Goal: Task Accomplishment & Management: Use online tool/utility

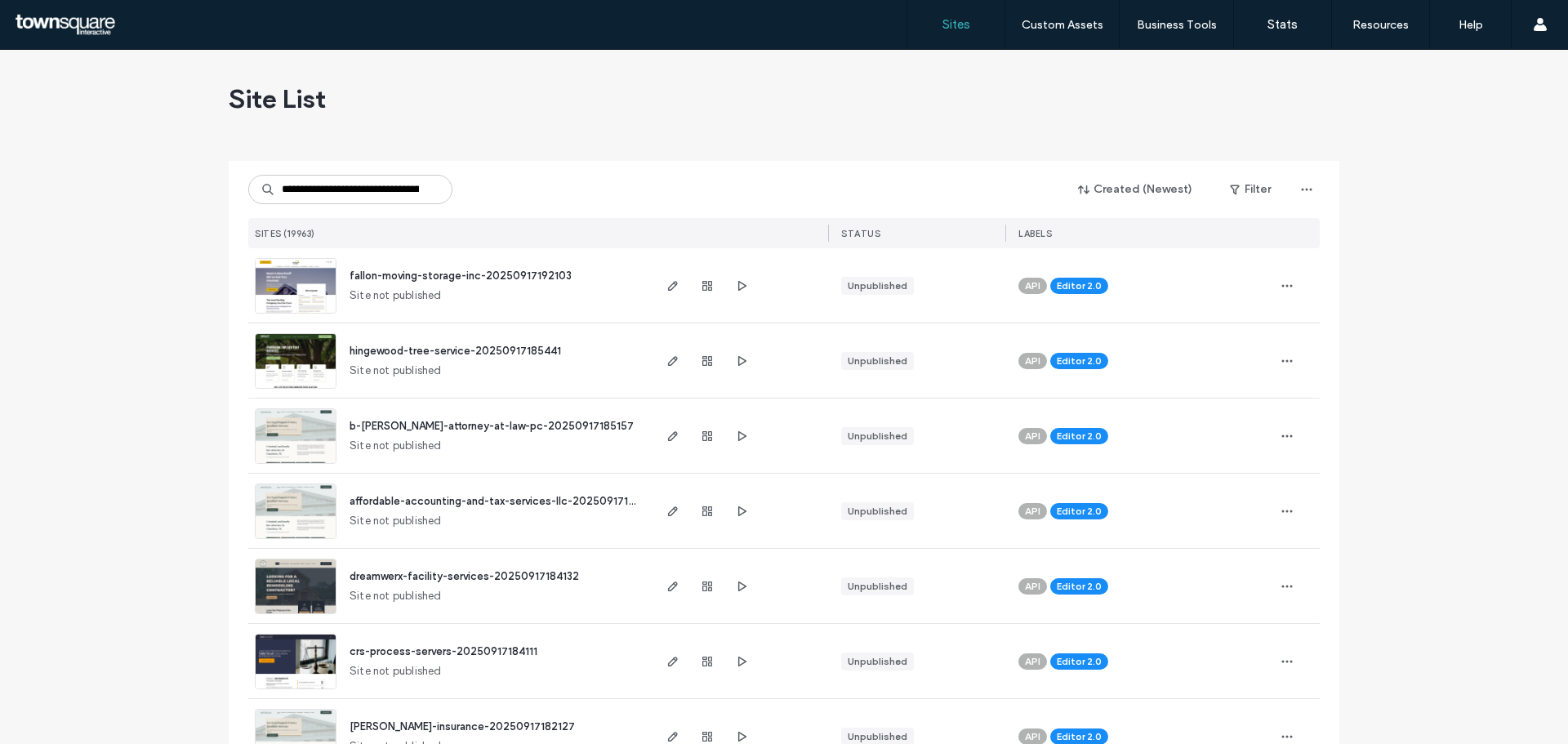
scroll to position [0, 69]
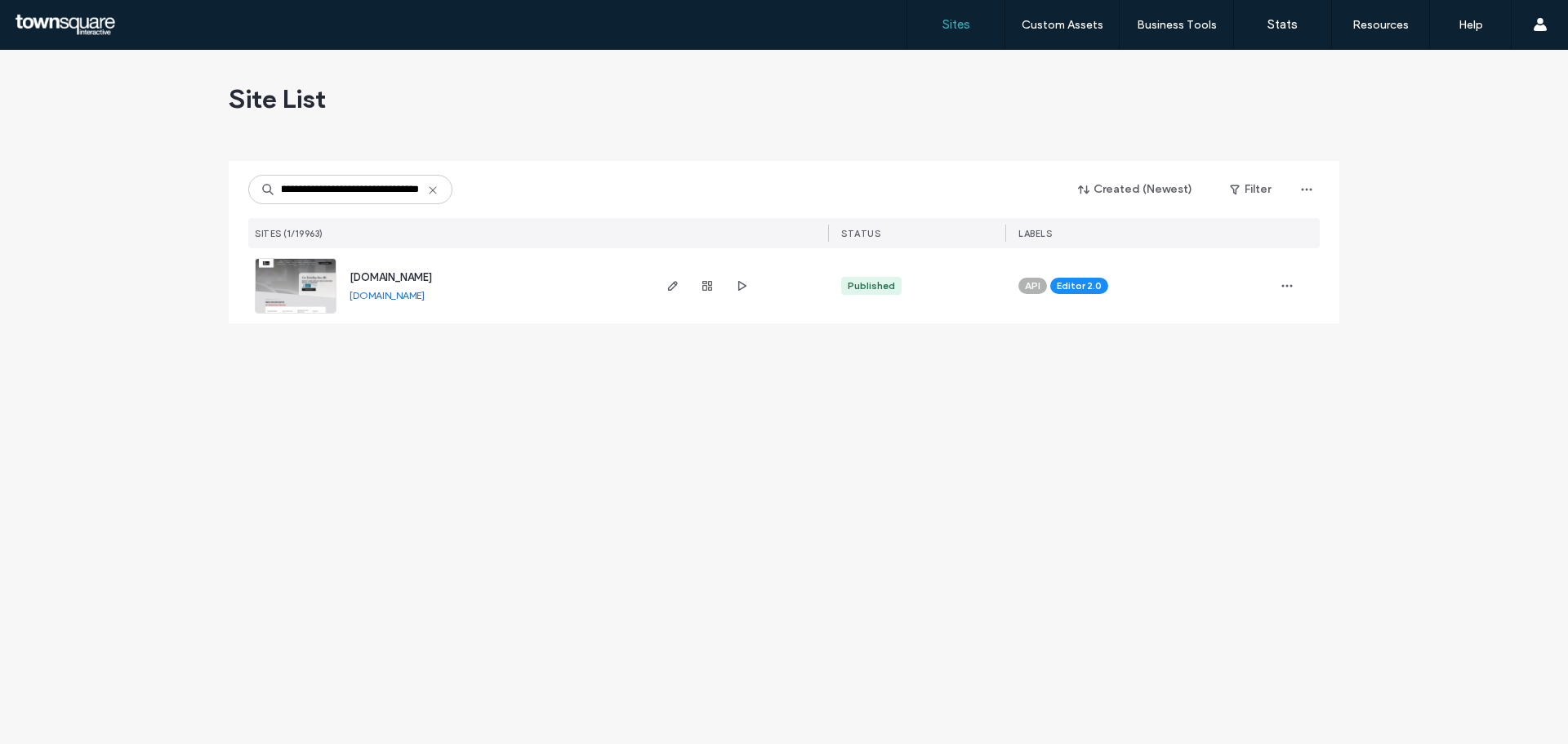
type input "**********"
click at [394, 273] on span "www.bergermobiledetailing.com" at bounding box center [391, 277] width 83 height 12
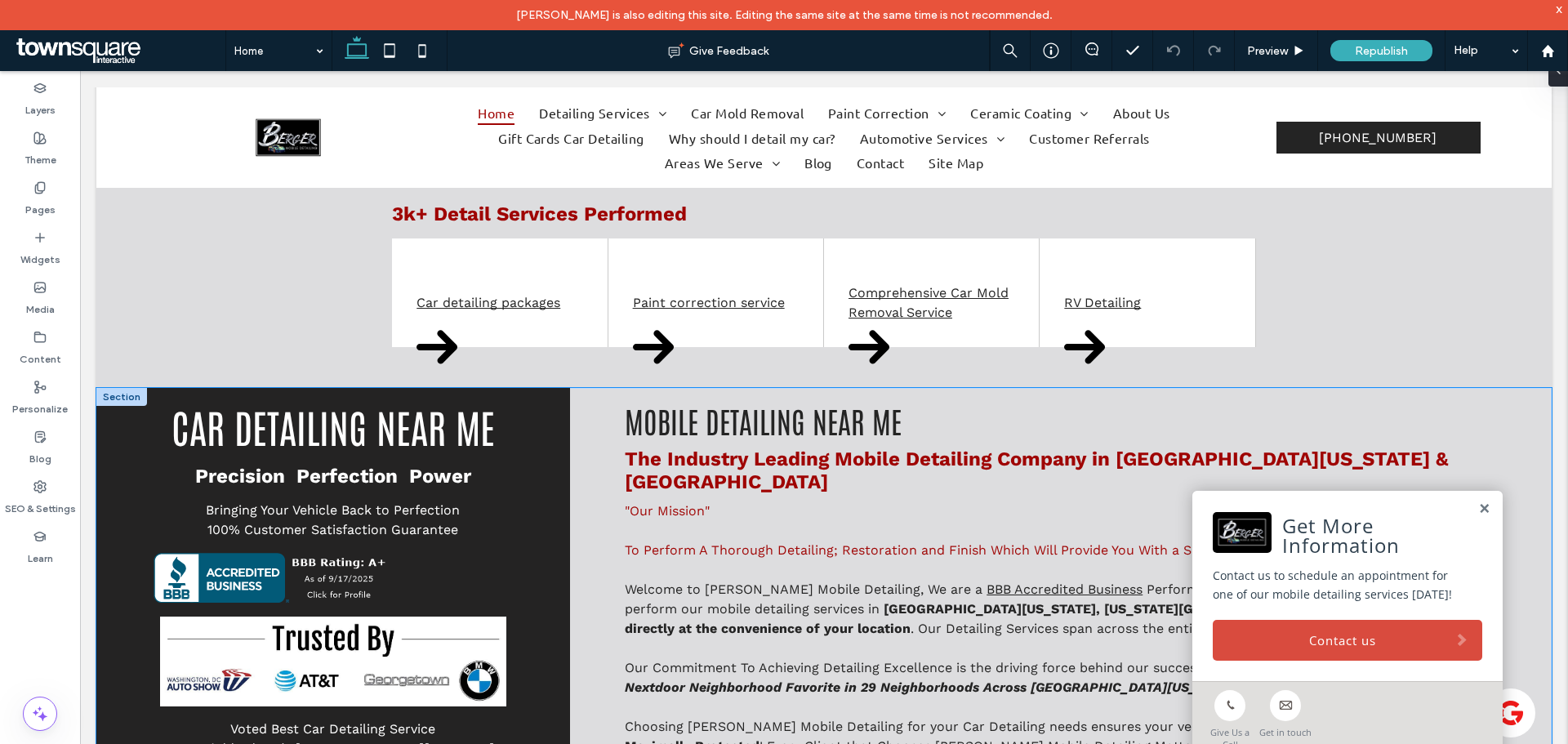
scroll to position [735, 0]
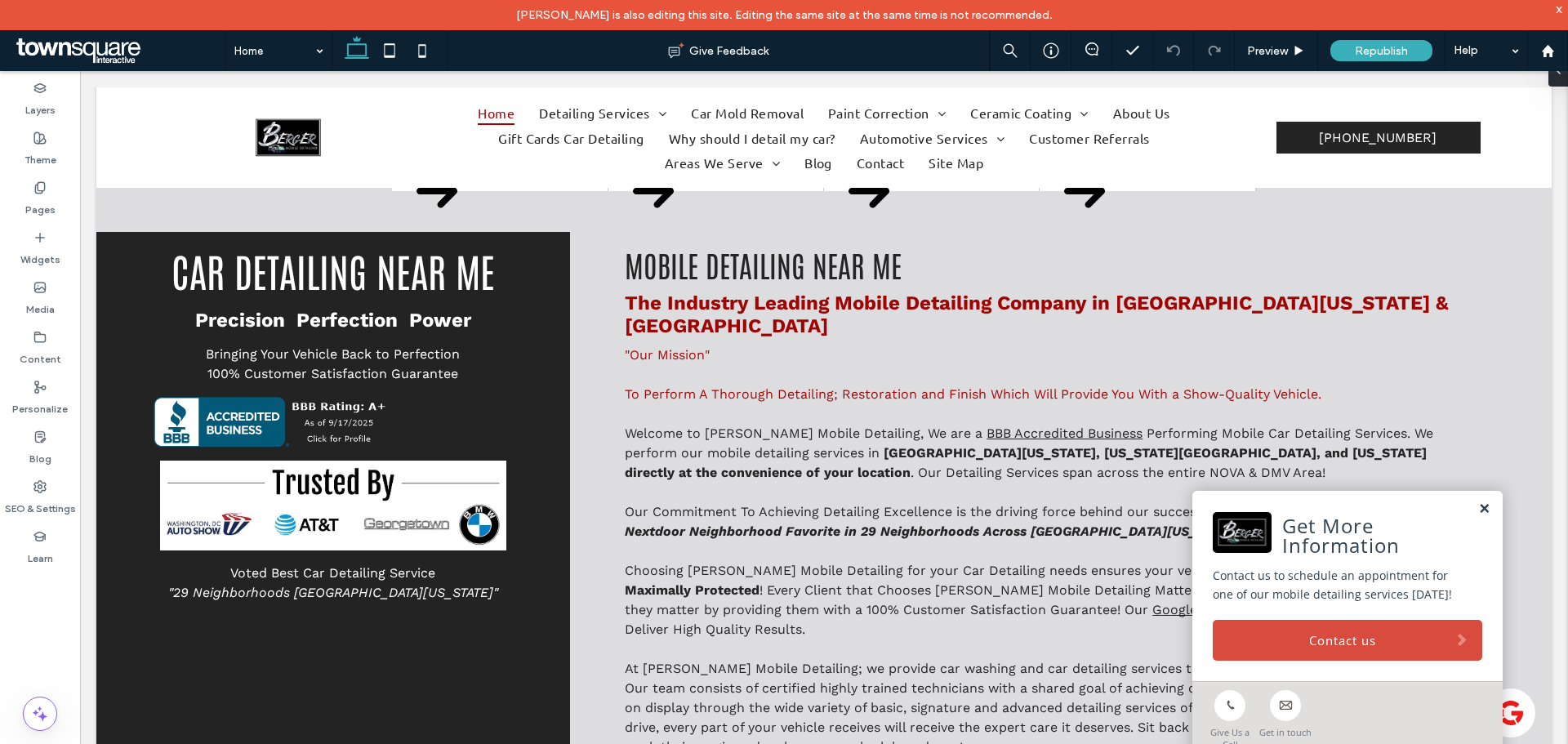
click at [1478, 511] on link at bounding box center [1484, 509] width 12 height 14
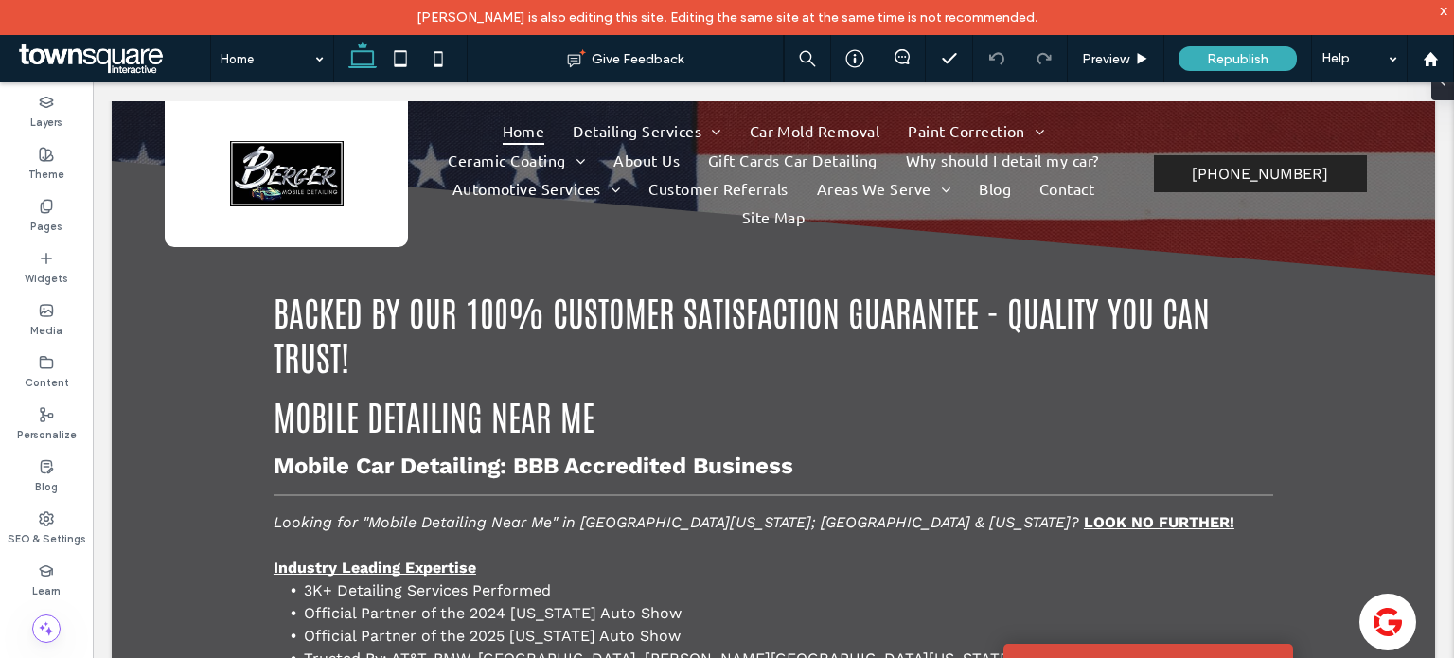
scroll to position [2248, 0]
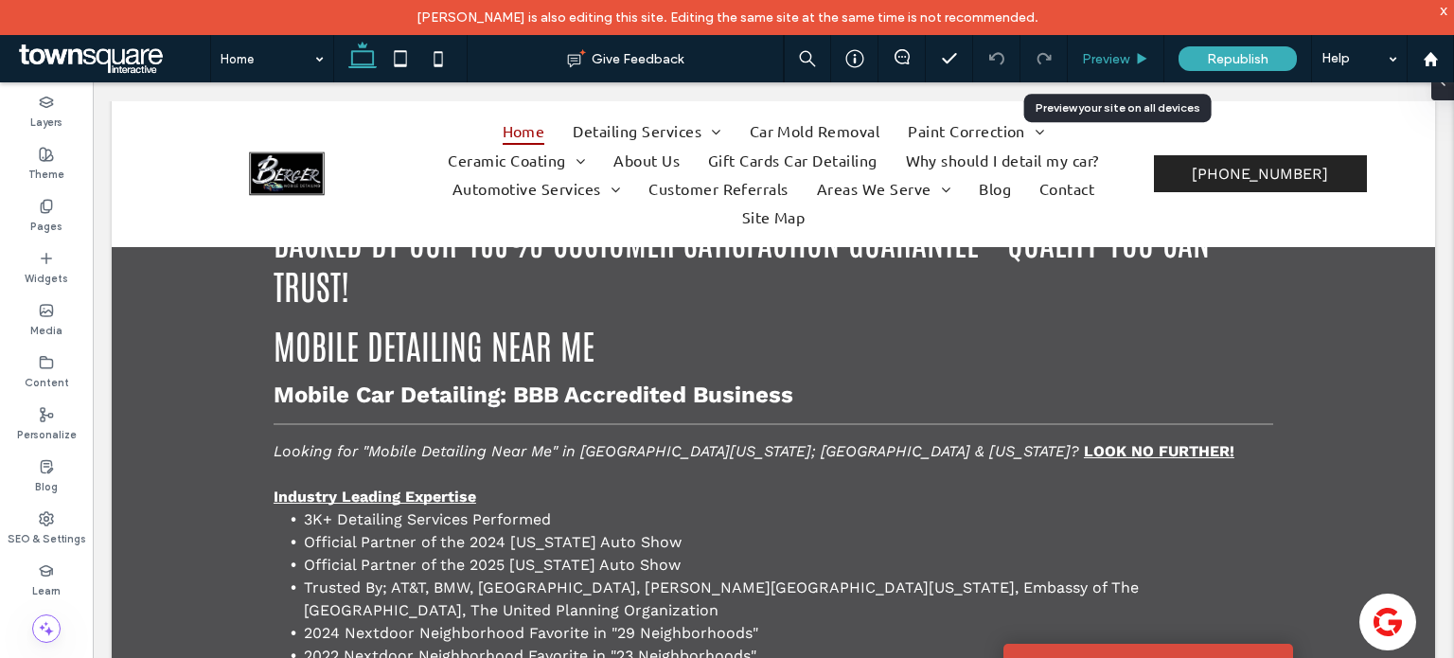
click at [1096, 48] on div "Preview" at bounding box center [1116, 58] width 97 height 47
click at [1128, 49] on div "Preview" at bounding box center [1116, 58] width 97 height 47
click at [1124, 55] on span "Preview" at bounding box center [1105, 59] width 47 height 16
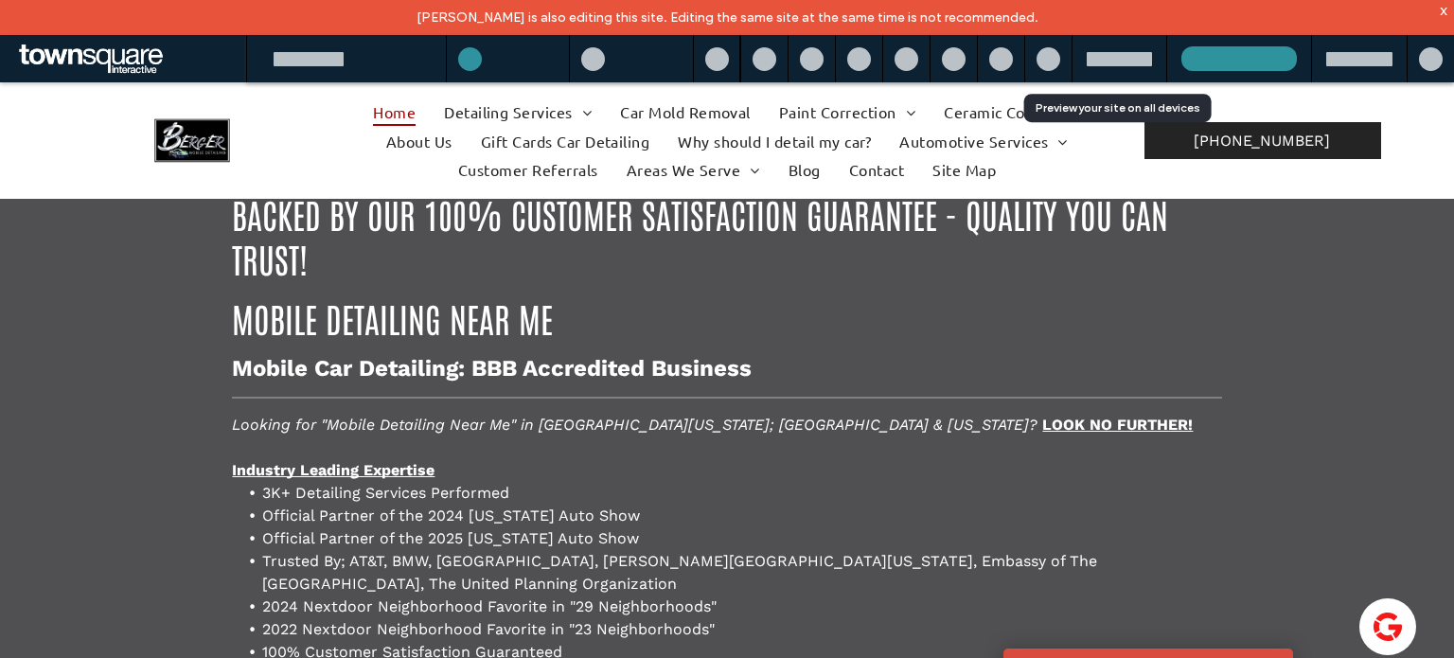
scroll to position [2232, 0]
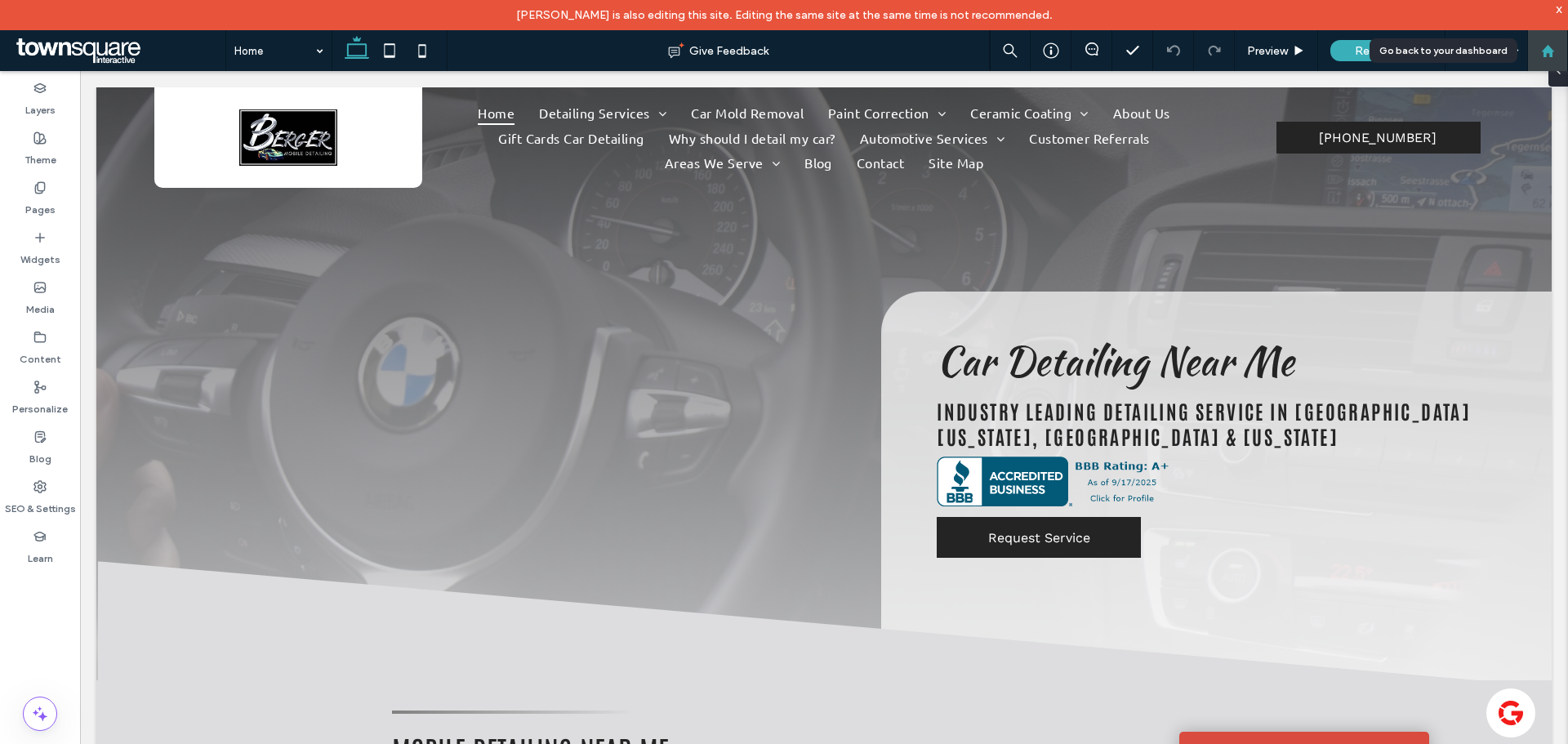
click at [1555, 51] on div at bounding box center [1547, 51] width 39 height 14
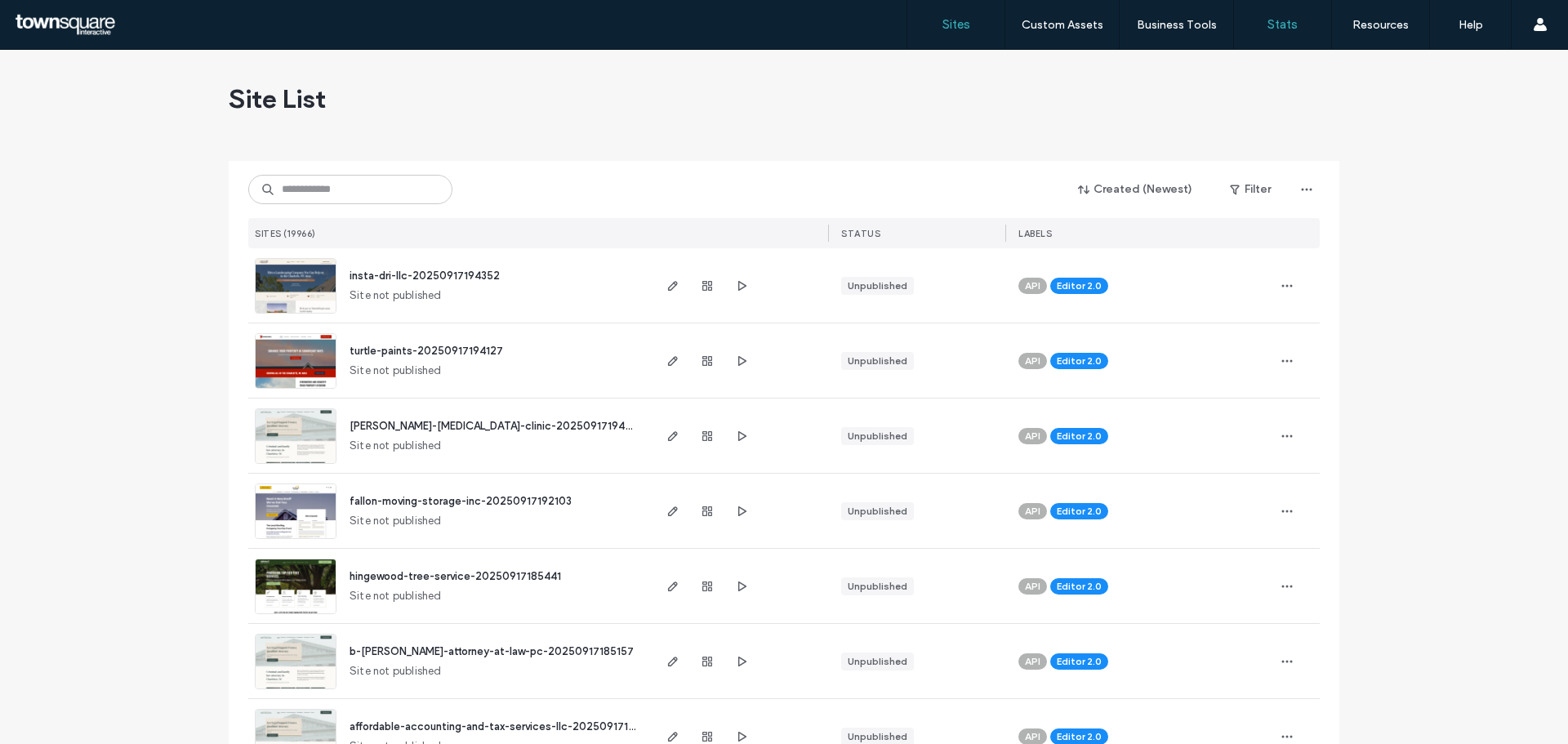
drag, startPoint x: 343, startPoint y: 184, endPoint x: 1309, endPoint y: 26, distance: 978.8
click at [1313, 28] on link "Stats" at bounding box center [1282, 24] width 98 height 49
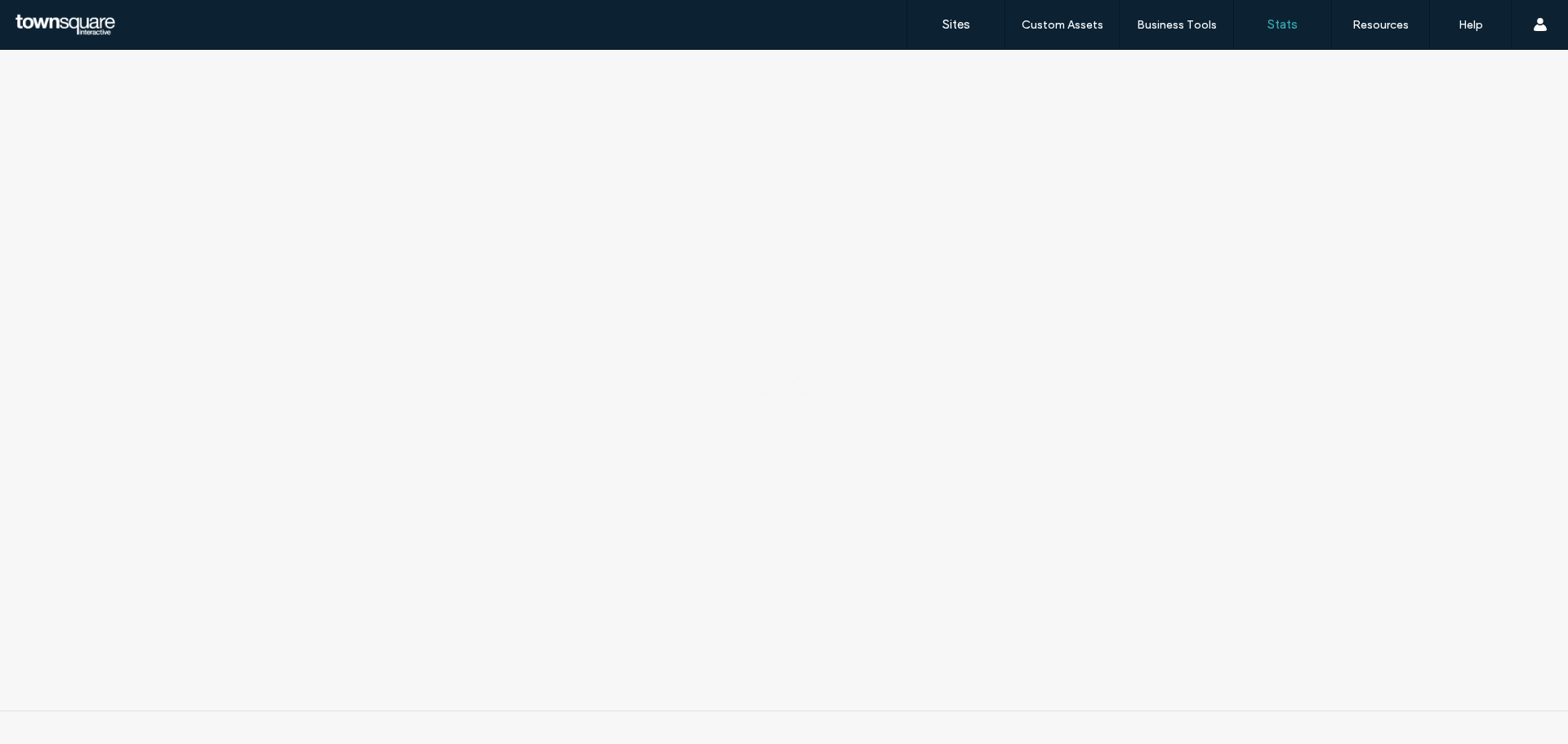
drag, startPoint x: 1279, startPoint y: 29, endPoint x: 979, endPoint y: 32, distance: 300.0
click at [1279, 29] on label "Stats" at bounding box center [1282, 24] width 30 height 15
click at [960, 19] on label "Sites" at bounding box center [956, 24] width 28 height 15
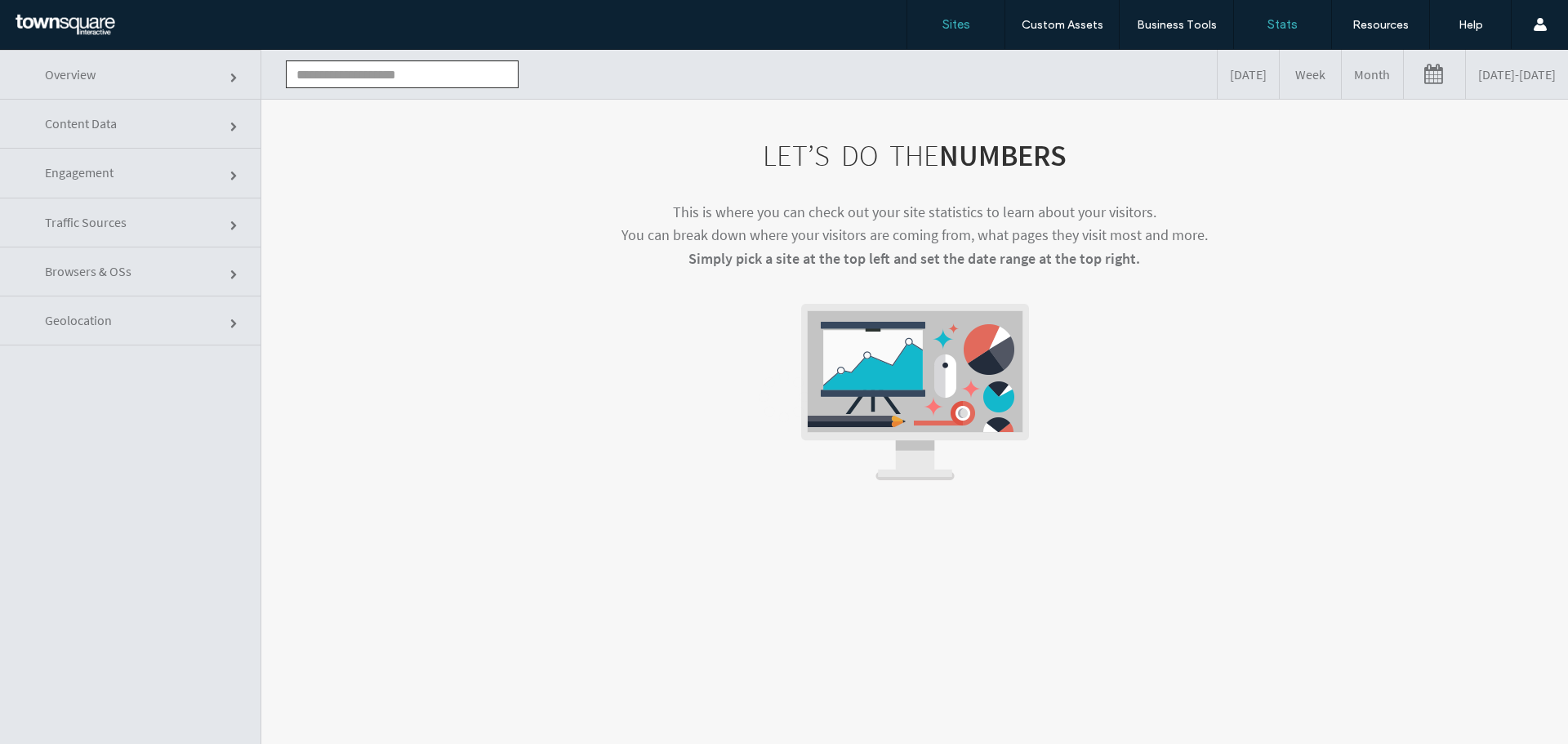
click at [979, 32] on link "Sites" at bounding box center [956, 24] width 98 height 49
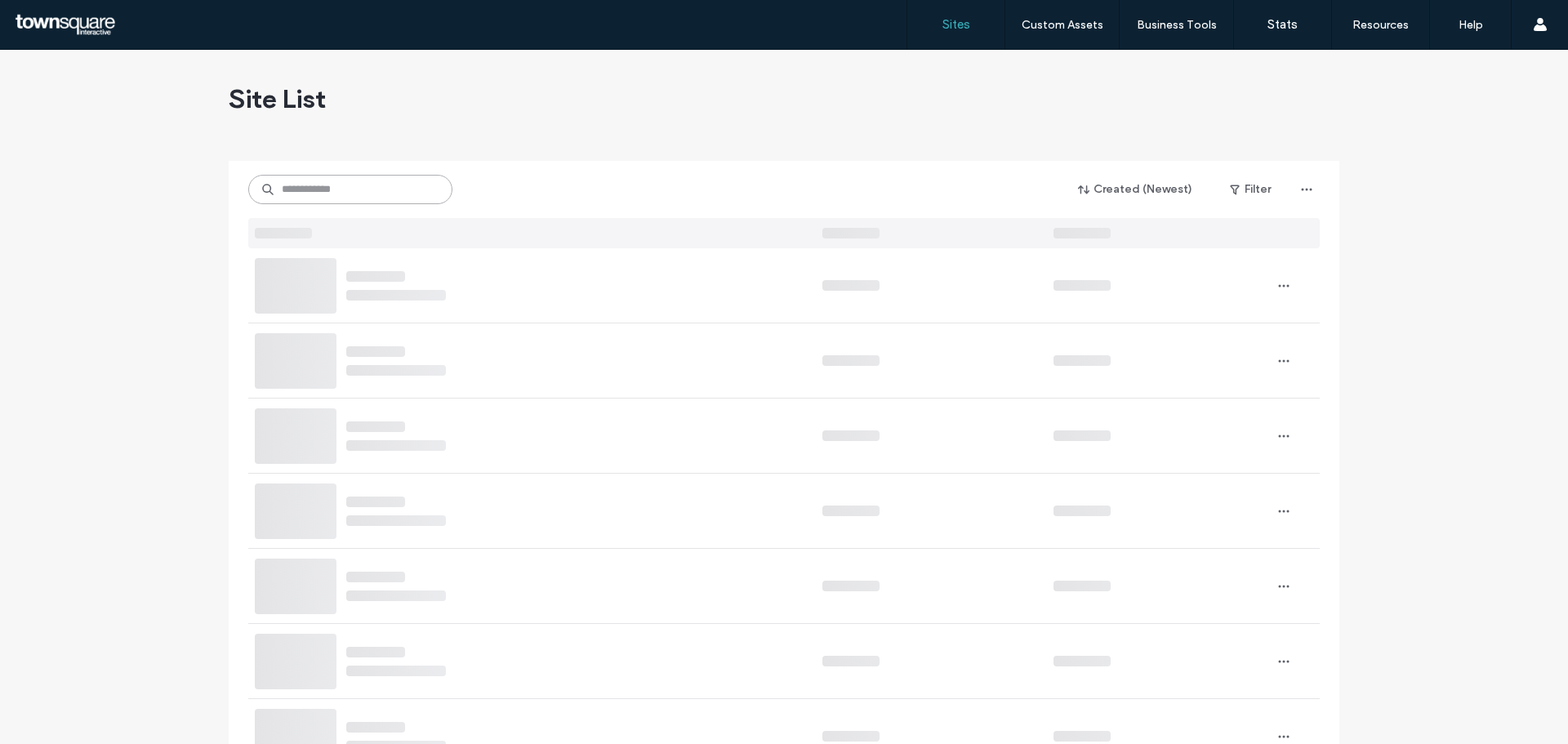
paste input "**********"
type input "**********"
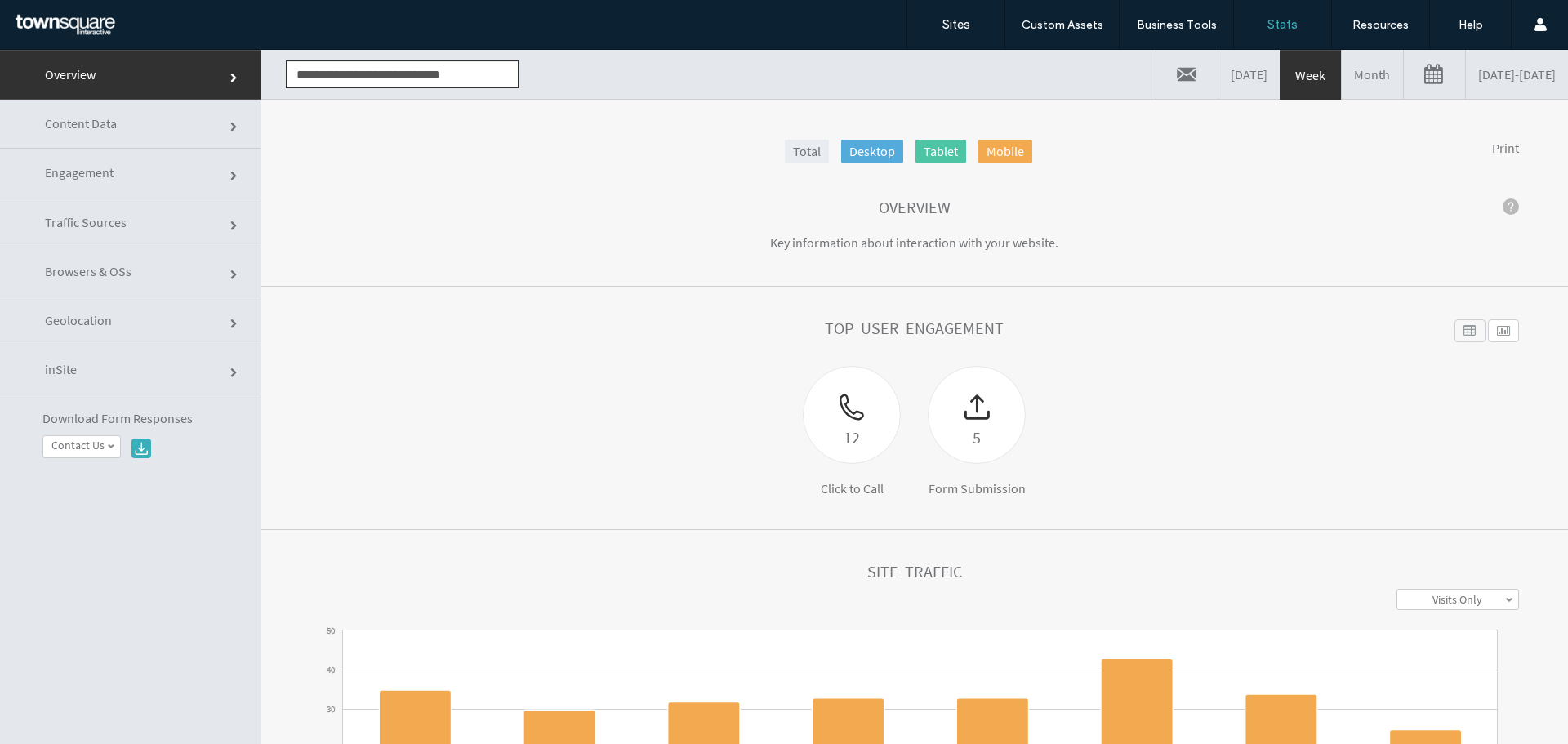
click at [1342, 82] on link "Month" at bounding box center [1372, 74] width 61 height 49
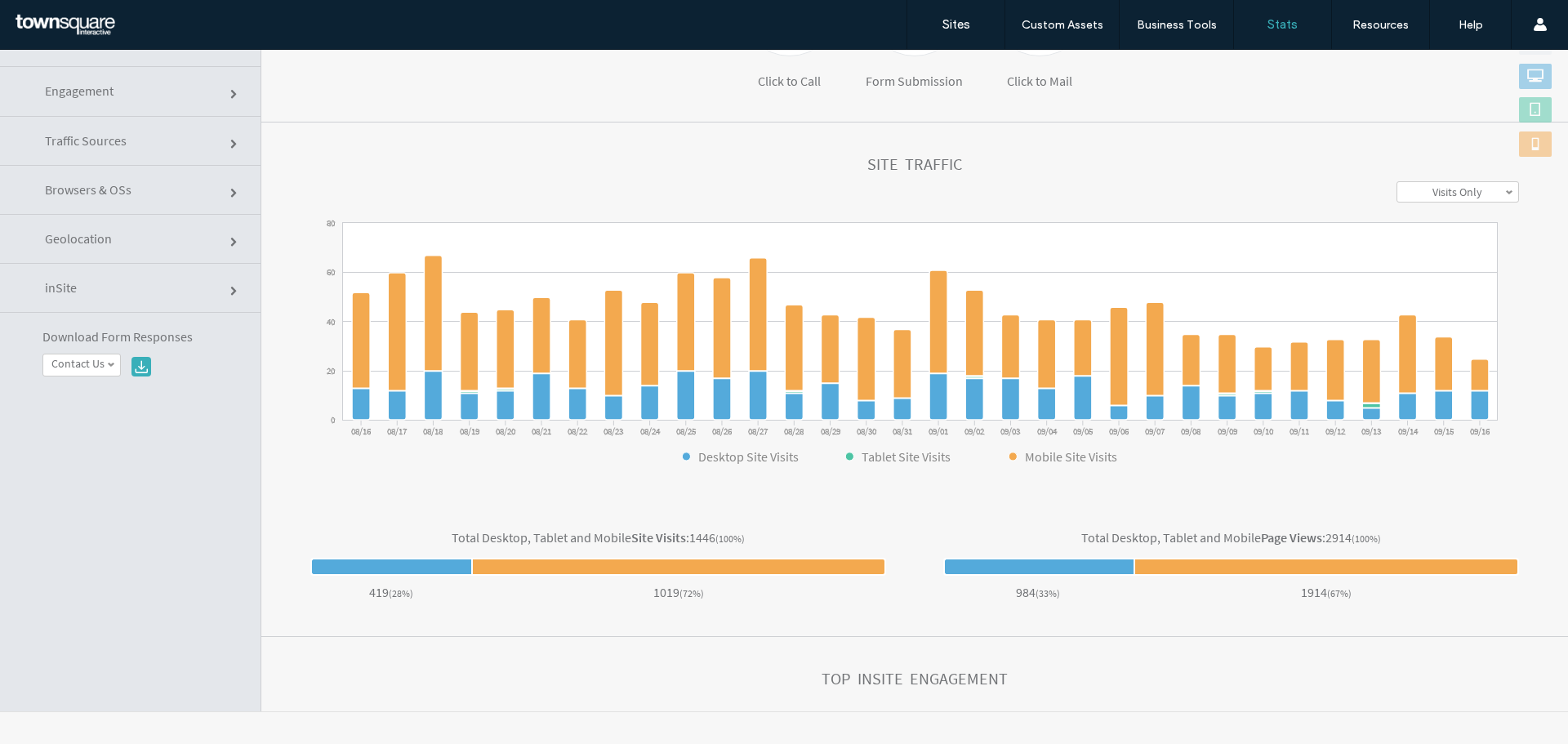
scroll to position [298, 0]
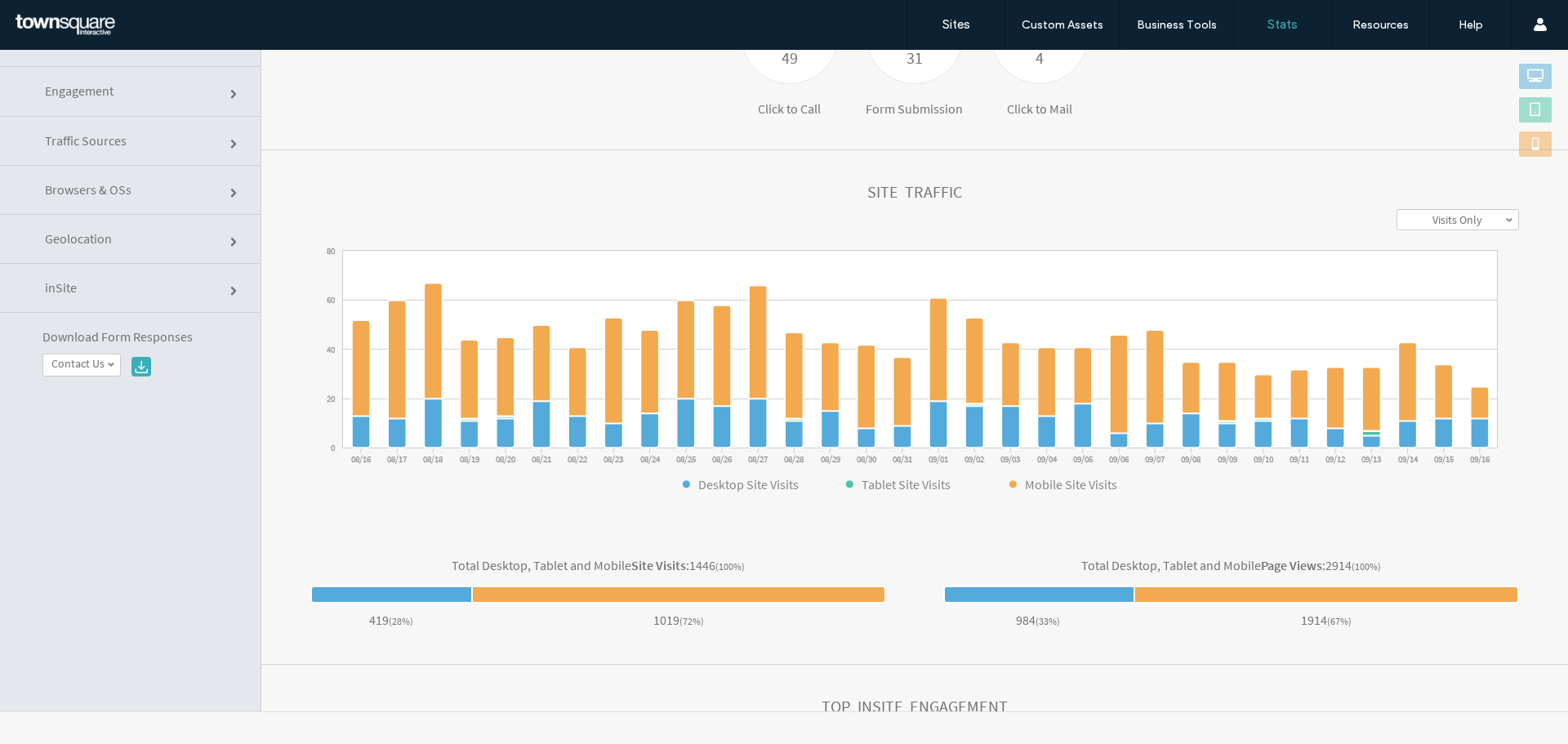
click at [207, 136] on link "Traffic Sources" at bounding box center [130, 141] width 261 height 49
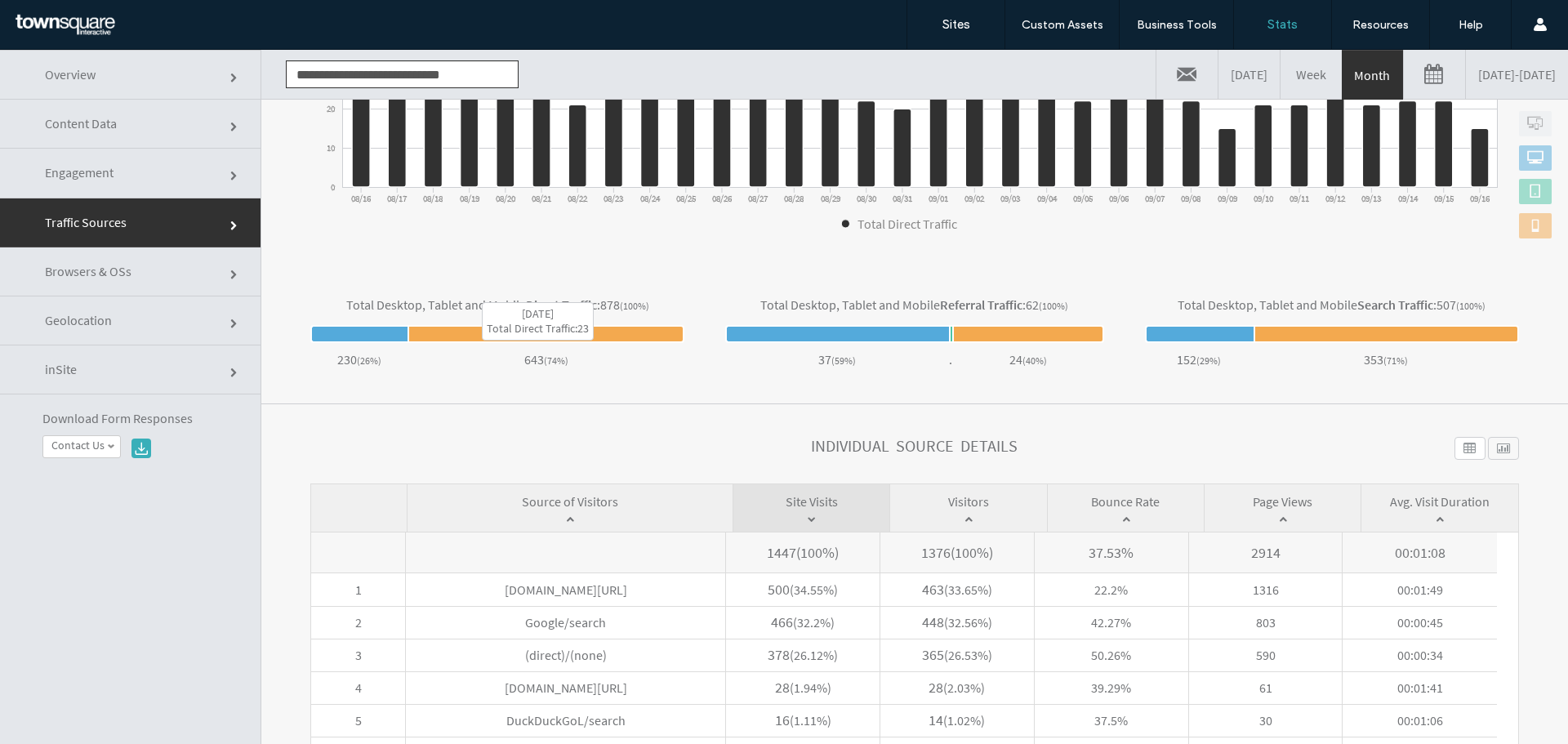
scroll to position [175, 0]
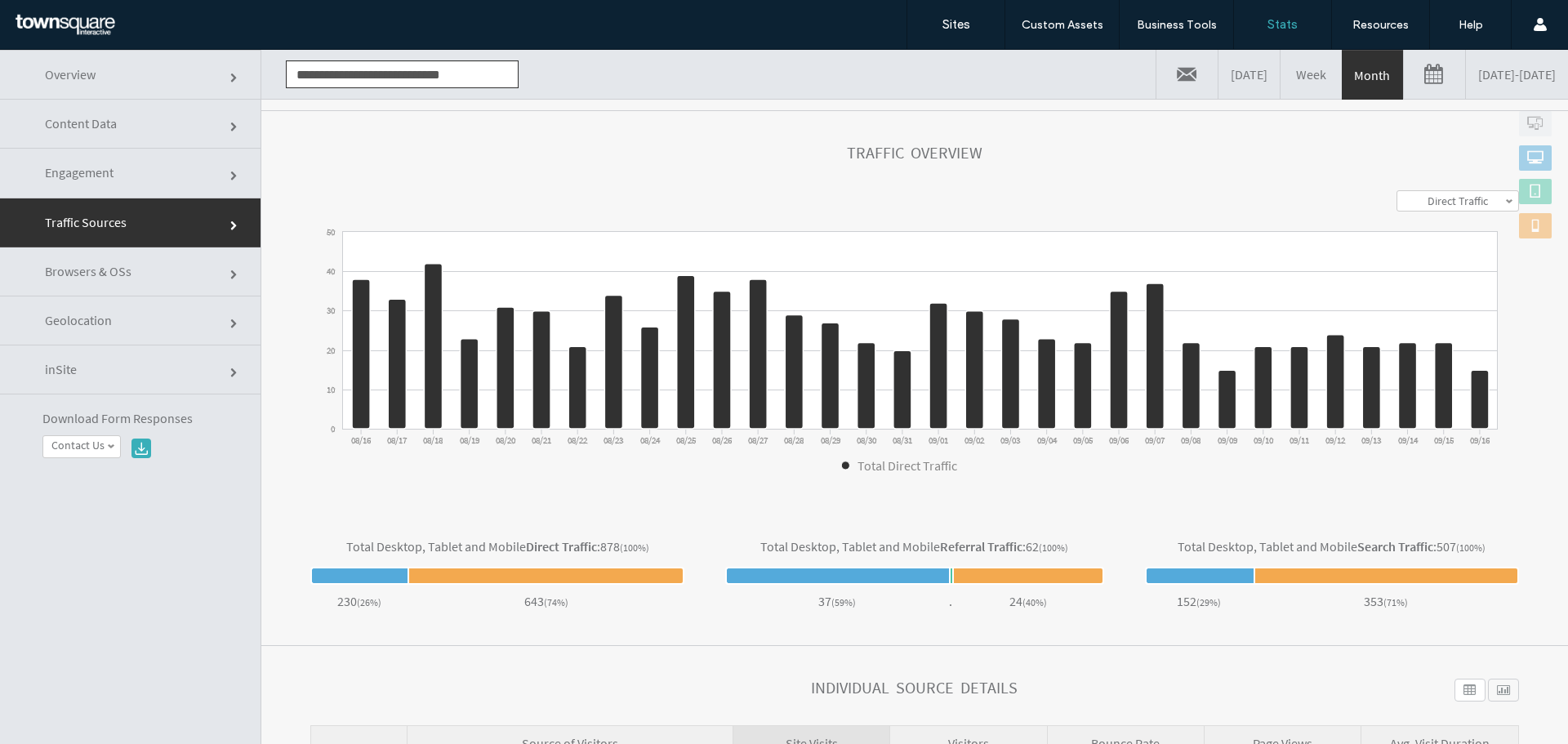
click at [407, 70] on input "**********" at bounding box center [402, 74] width 233 height 28
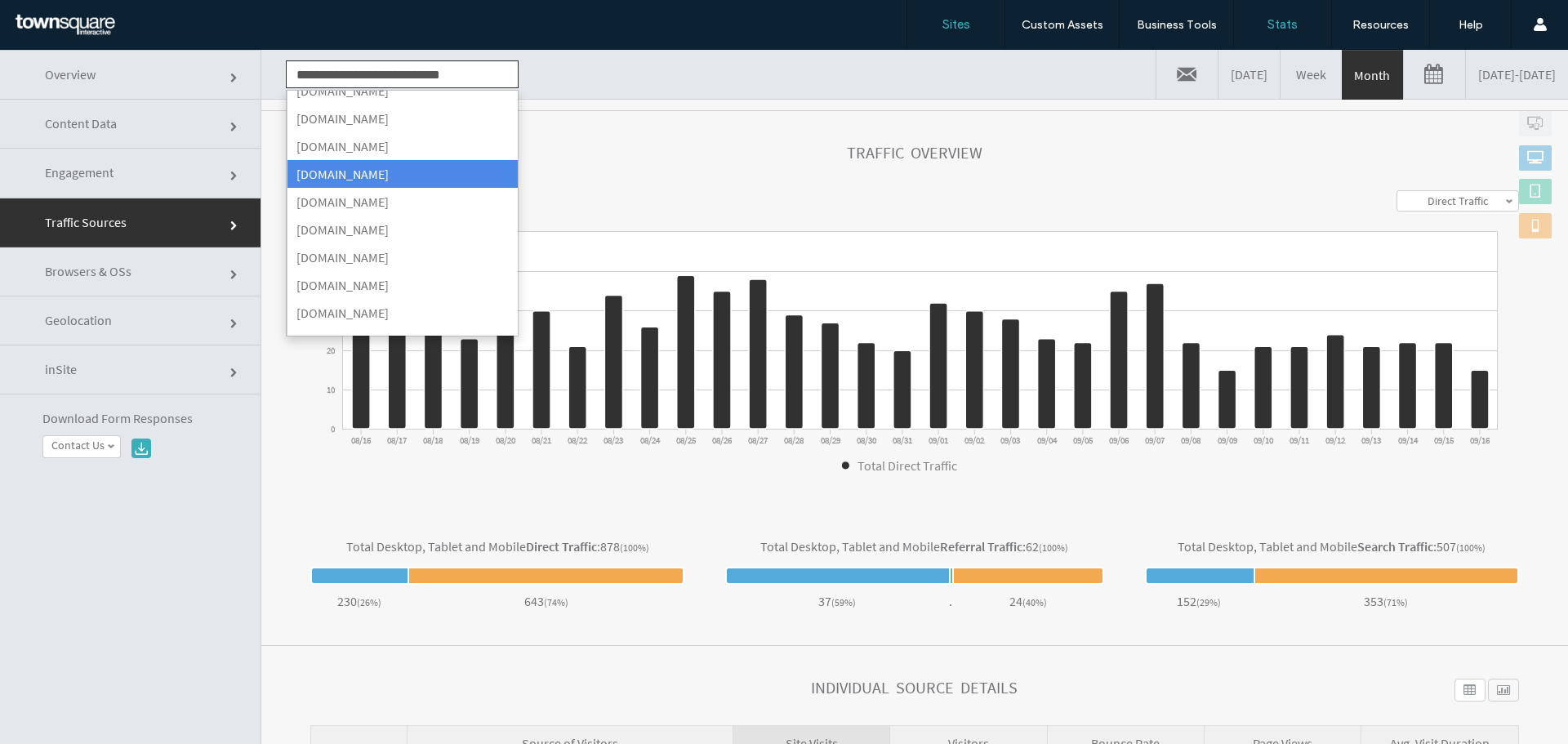
click at [954, 24] on label "Sites" at bounding box center [956, 24] width 28 height 15
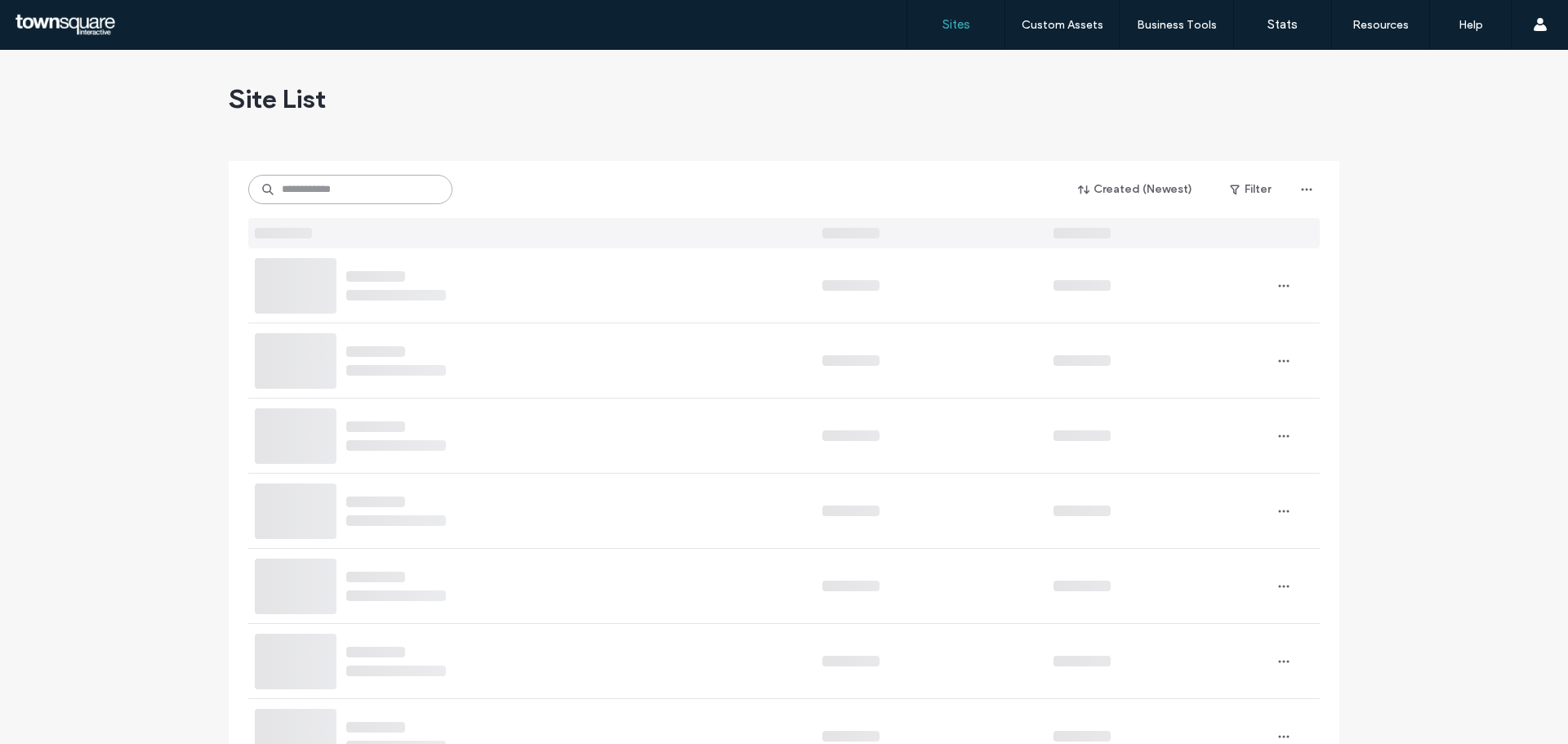
click at [303, 182] on input at bounding box center [350, 190] width 205 height 29
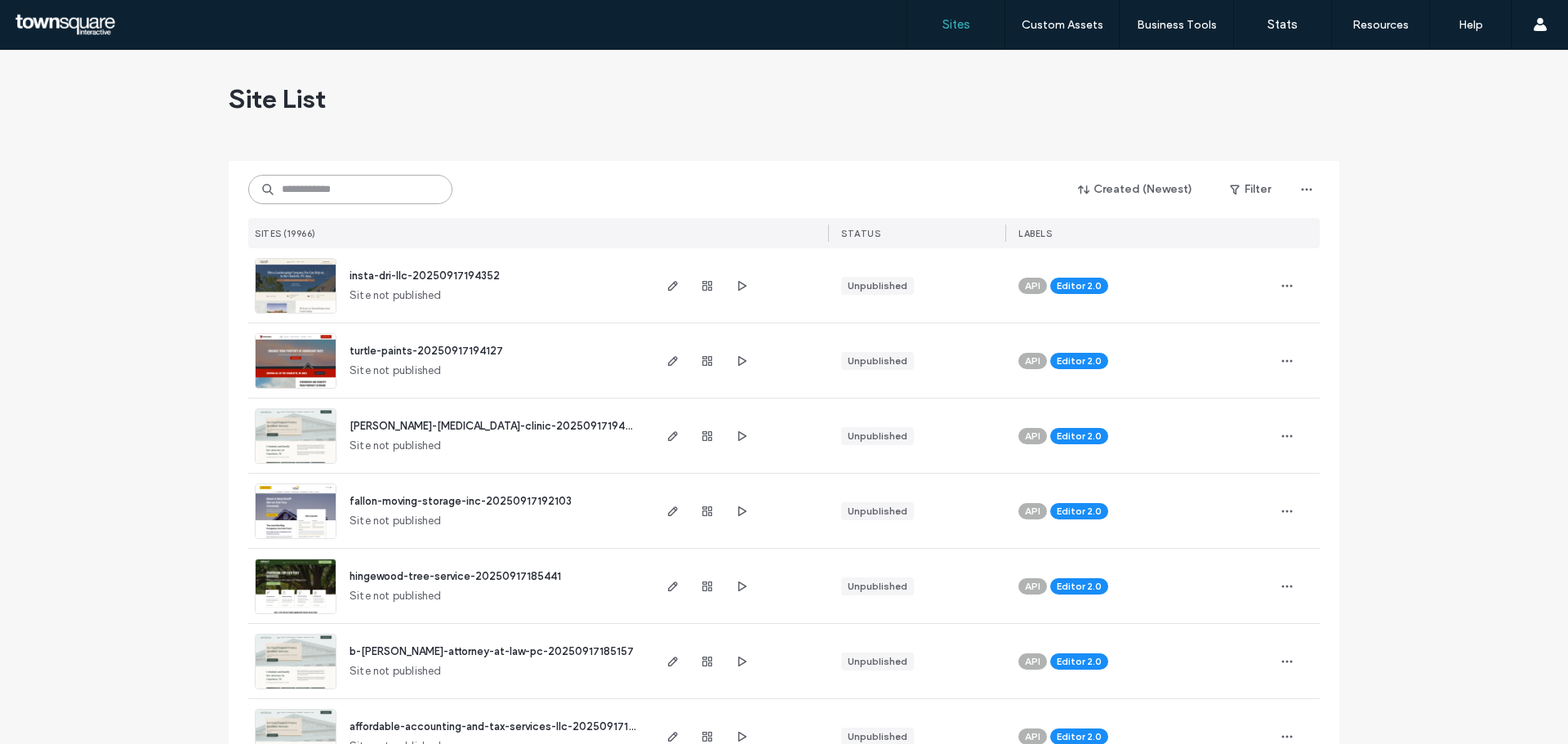
paste input "**********"
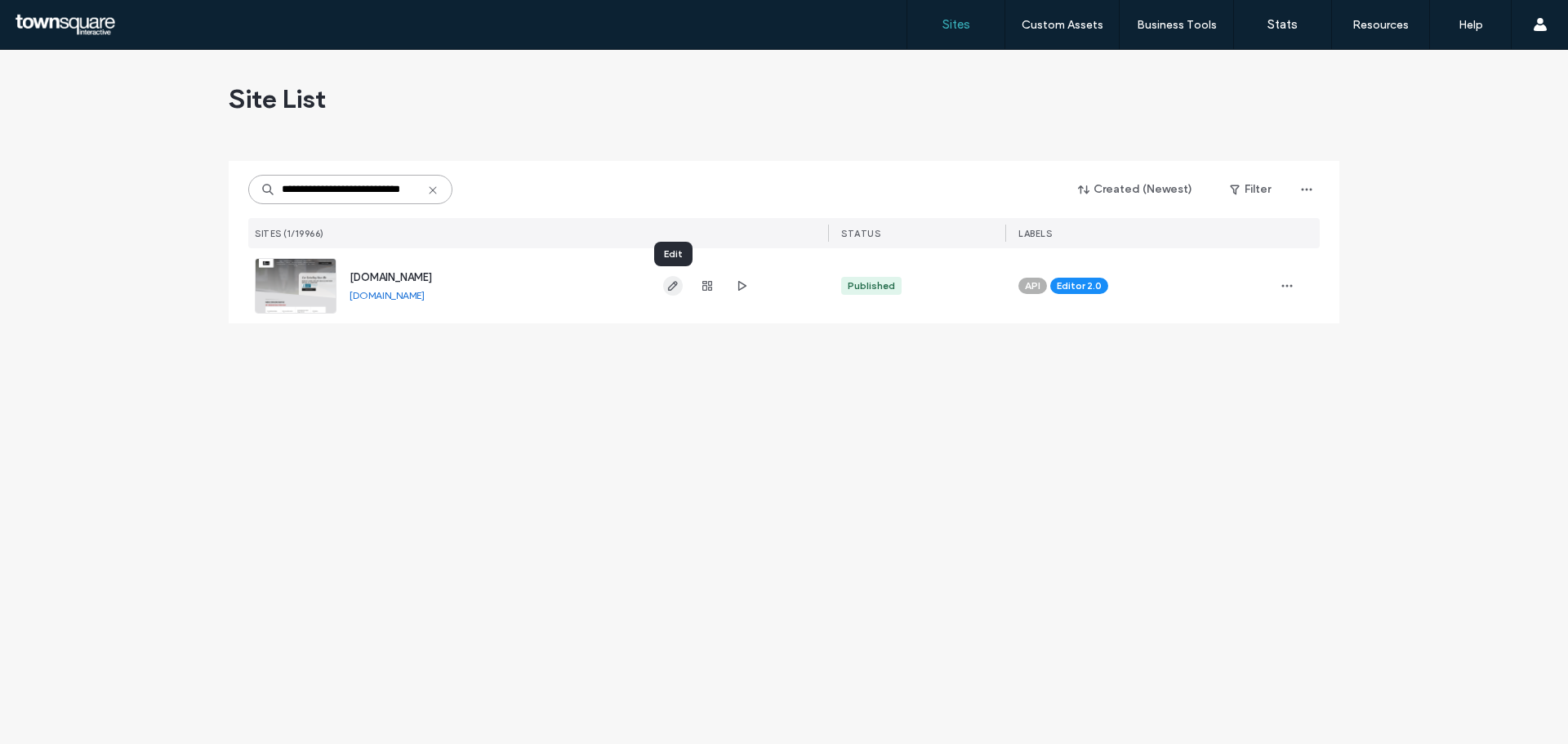
type input "**********"
click at [670, 287] on use "button" at bounding box center [672, 286] width 9 height 9
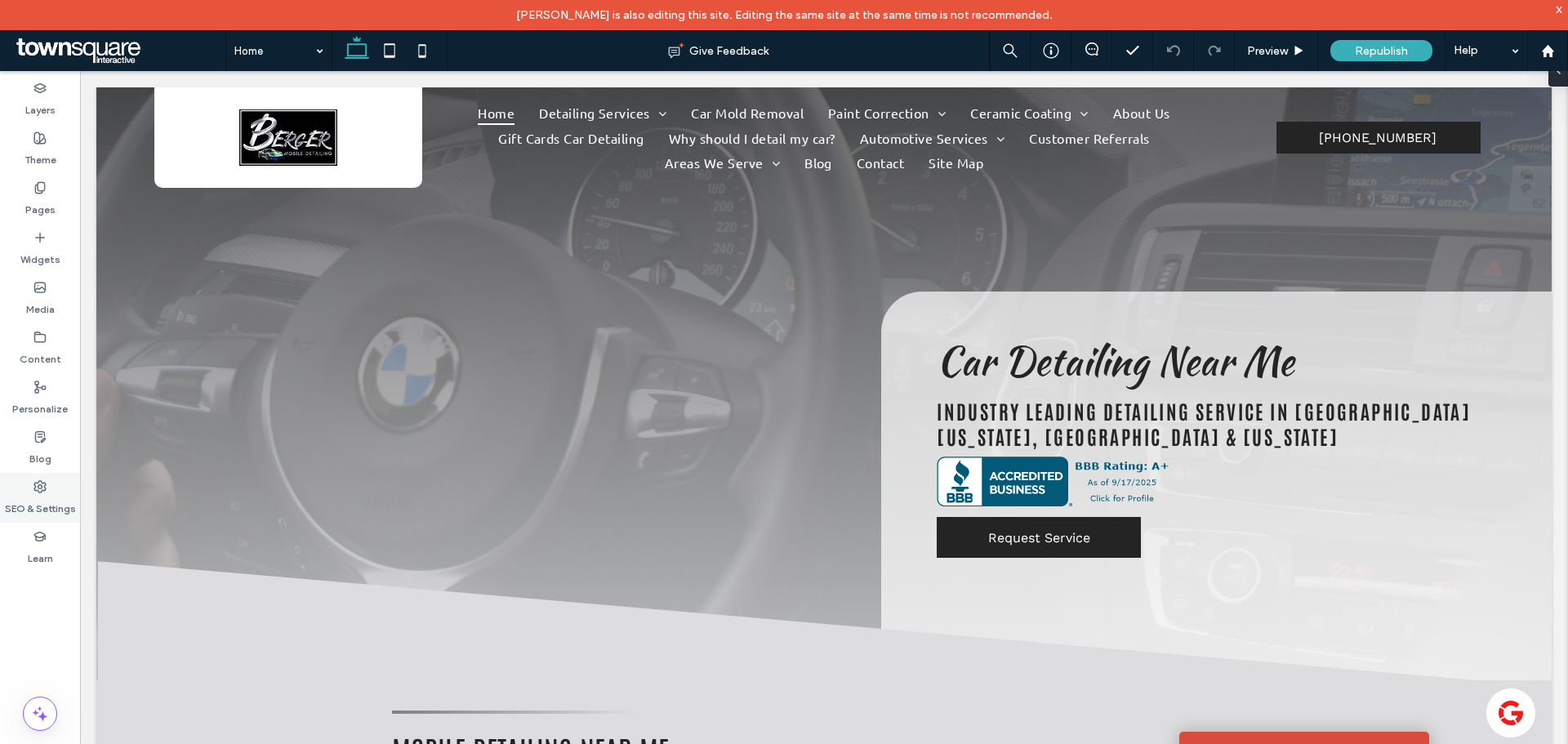
click at [46, 488] on use at bounding box center [40, 486] width 11 height 11
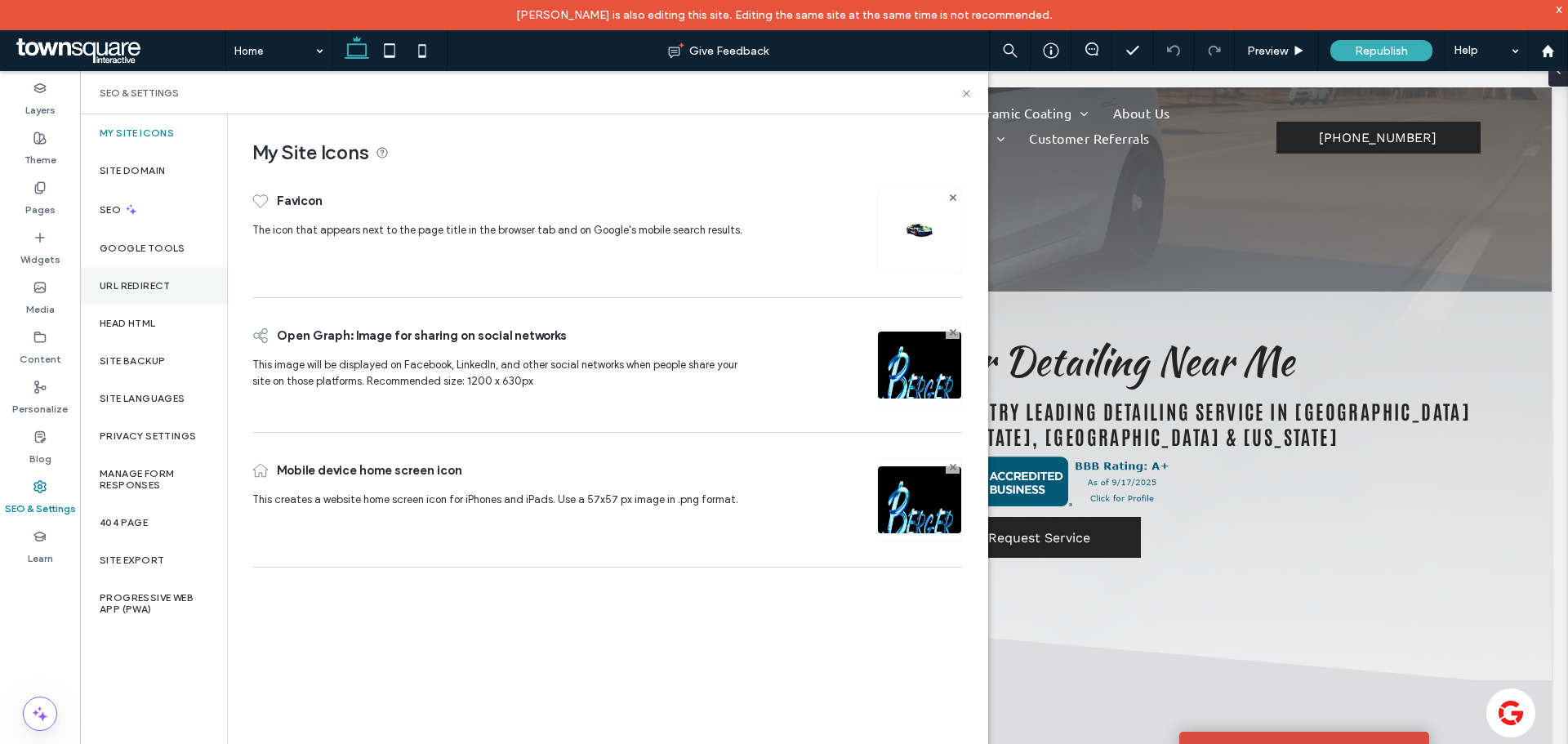
click at [154, 282] on label "URL Redirect" at bounding box center [135, 286] width 71 height 11
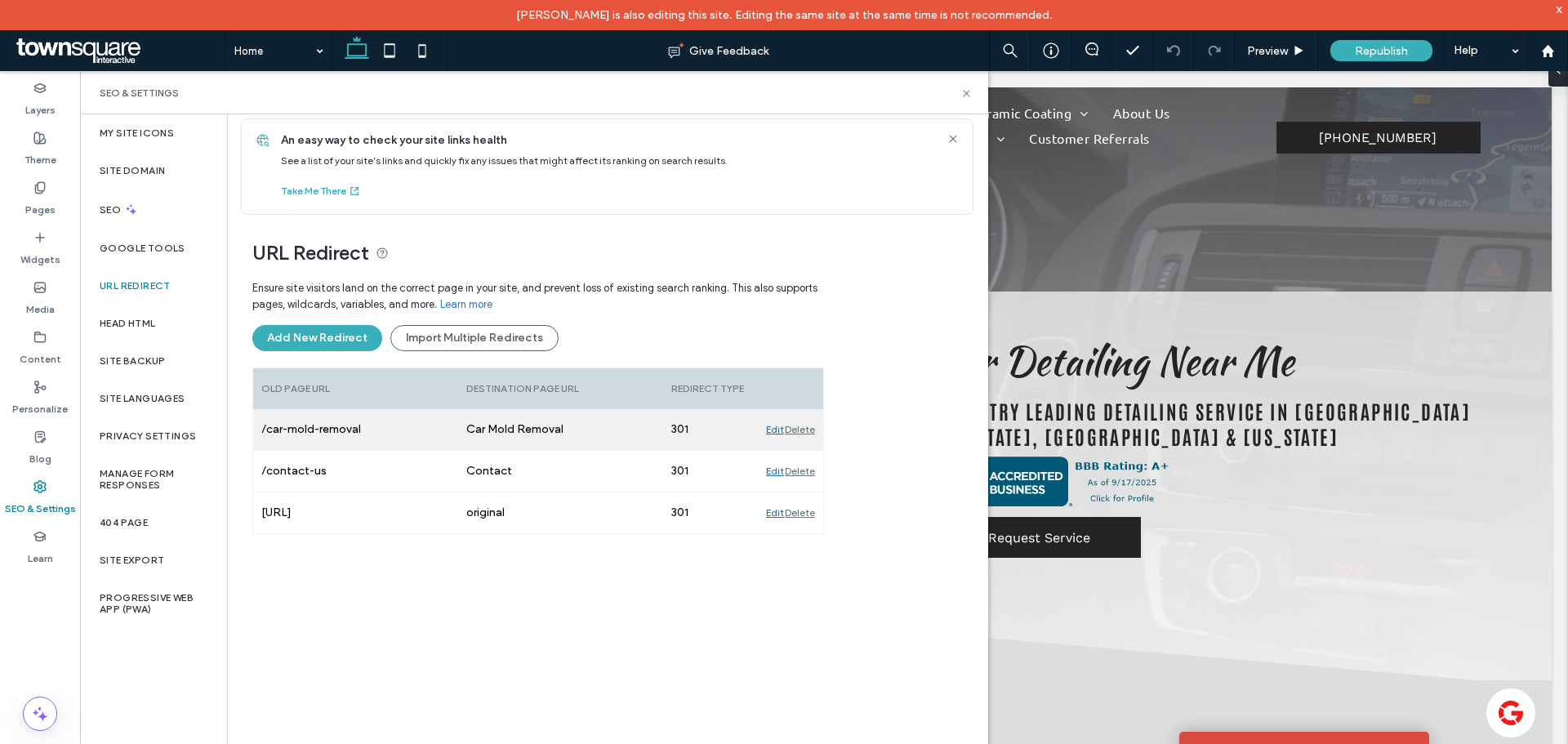
scroll to position [13, 0]
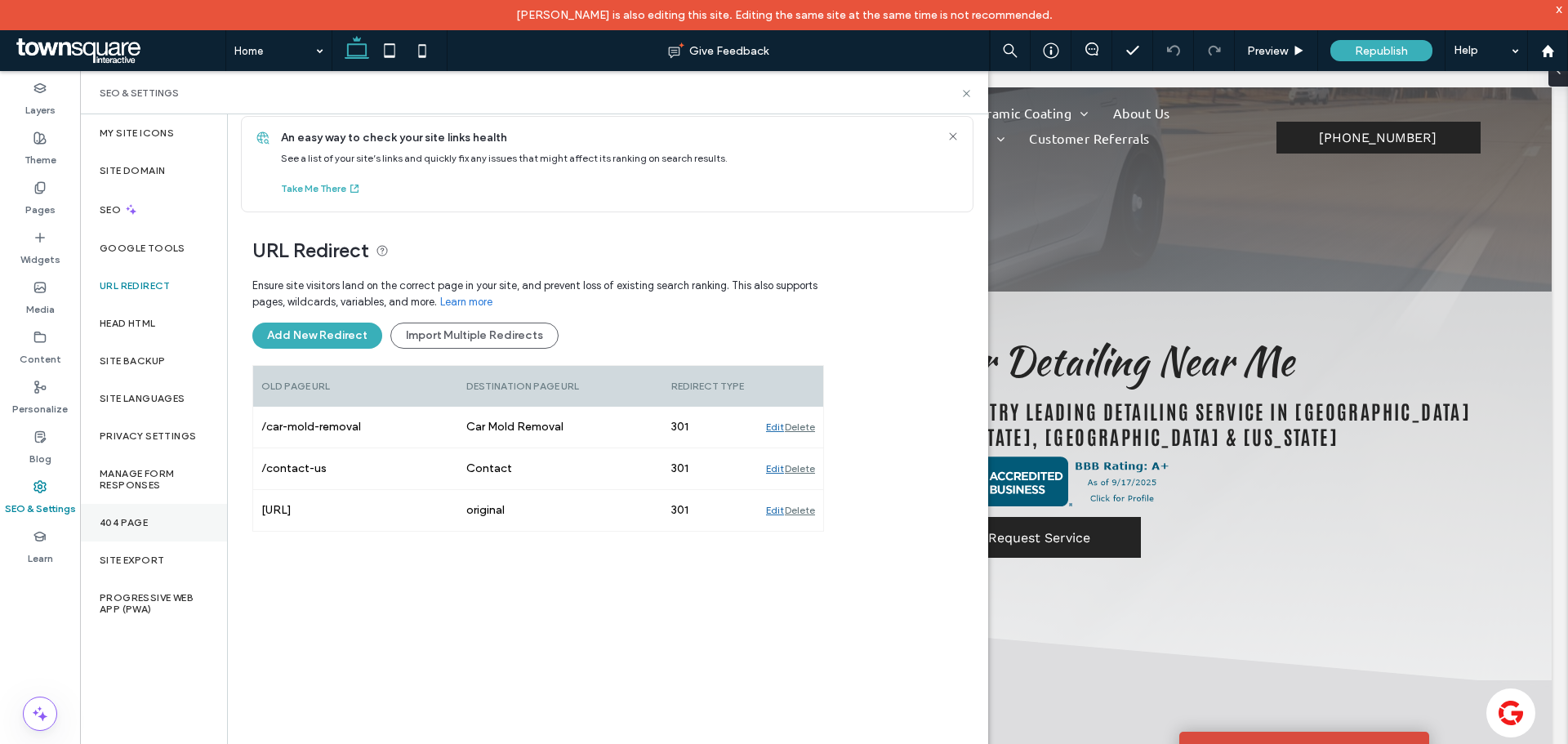
click at [135, 520] on label "404 Page" at bounding box center [123, 522] width 48 height 11
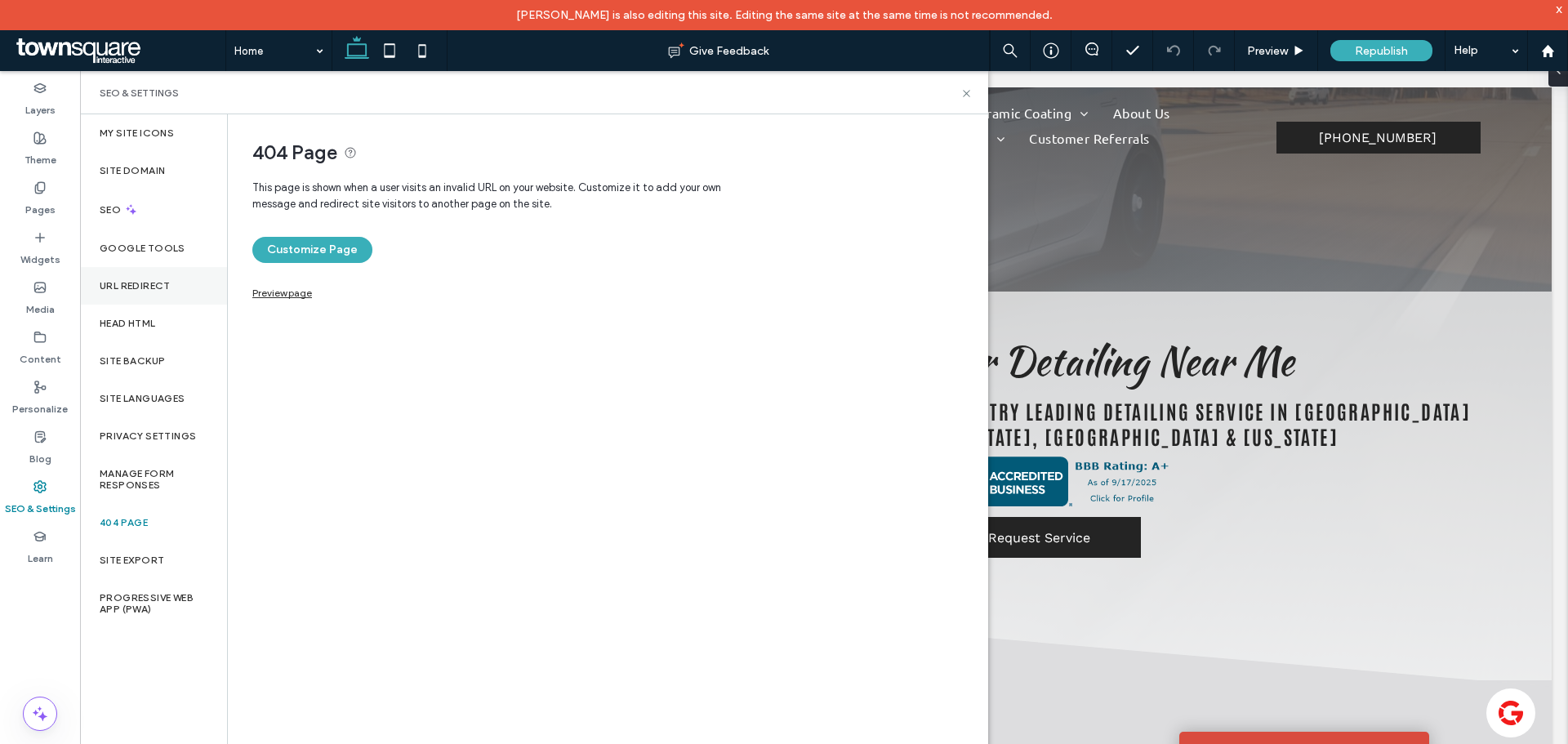
click at [169, 290] on label "URL Redirect" at bounding box center [135, 286] width 71 height 11
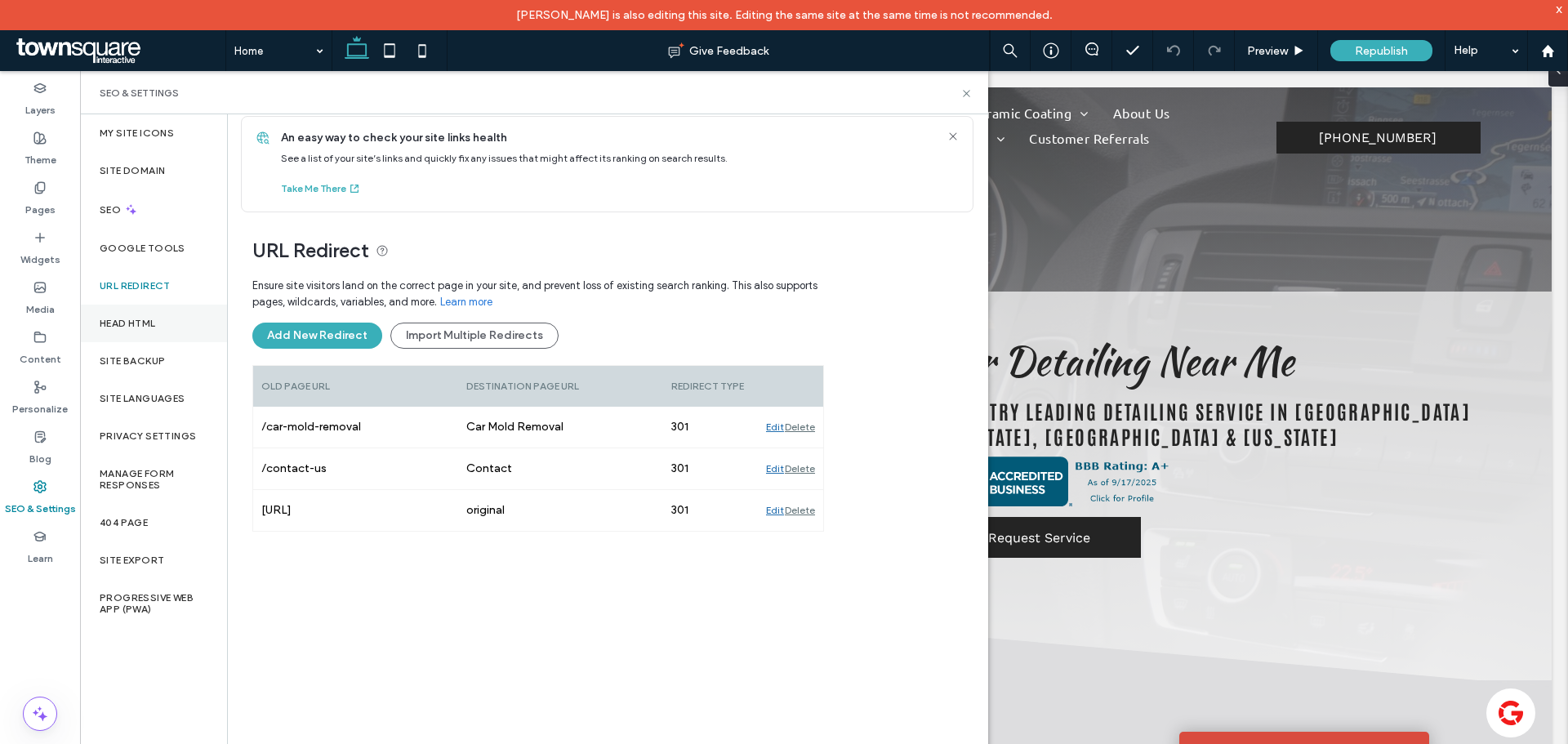
click at [155, 325] on label "Head HTML" at bounding box center [127, 323] width 56 height 11
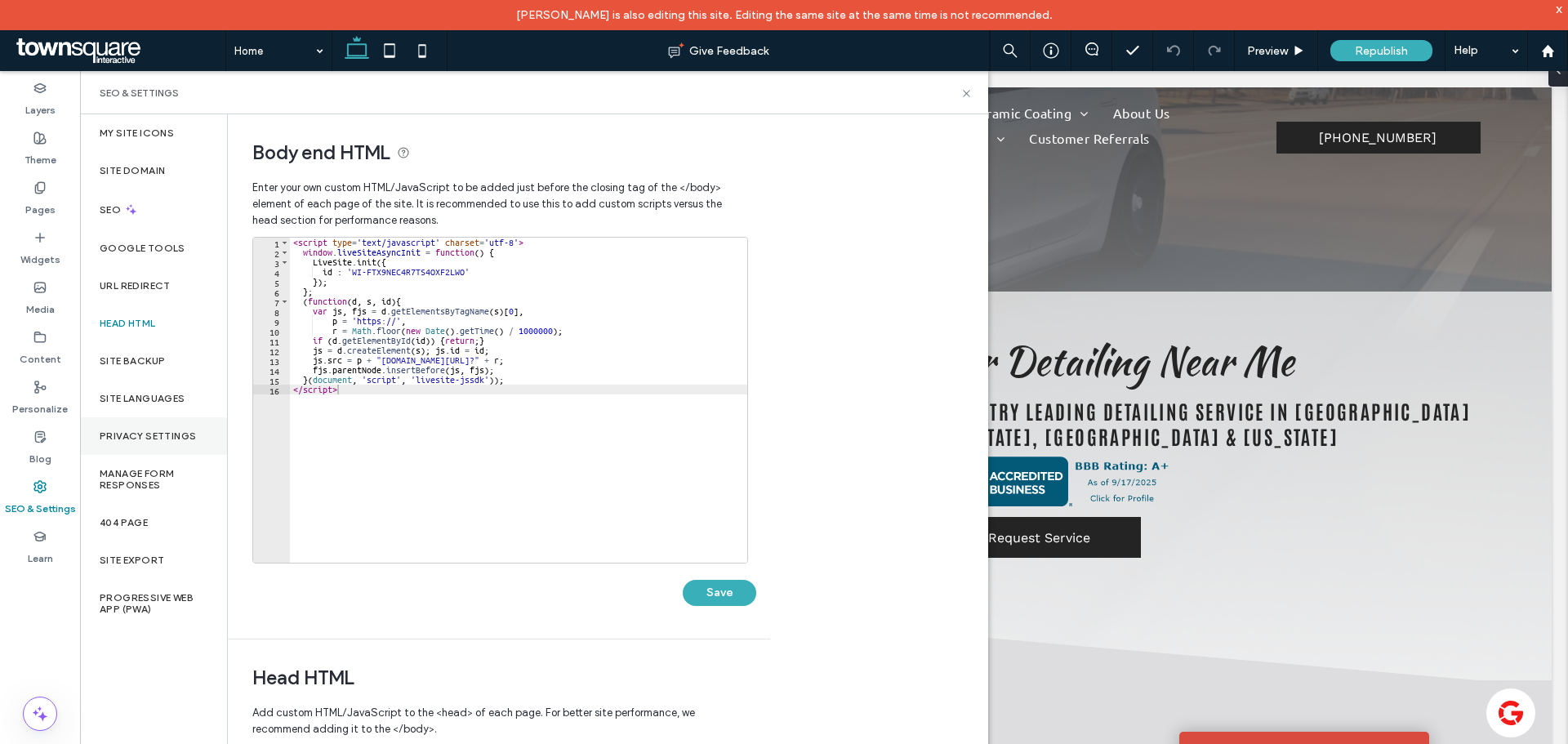
click at [149, 436] on label "Privacy Settings" at bounding box center [148, 436] width 97 height 11
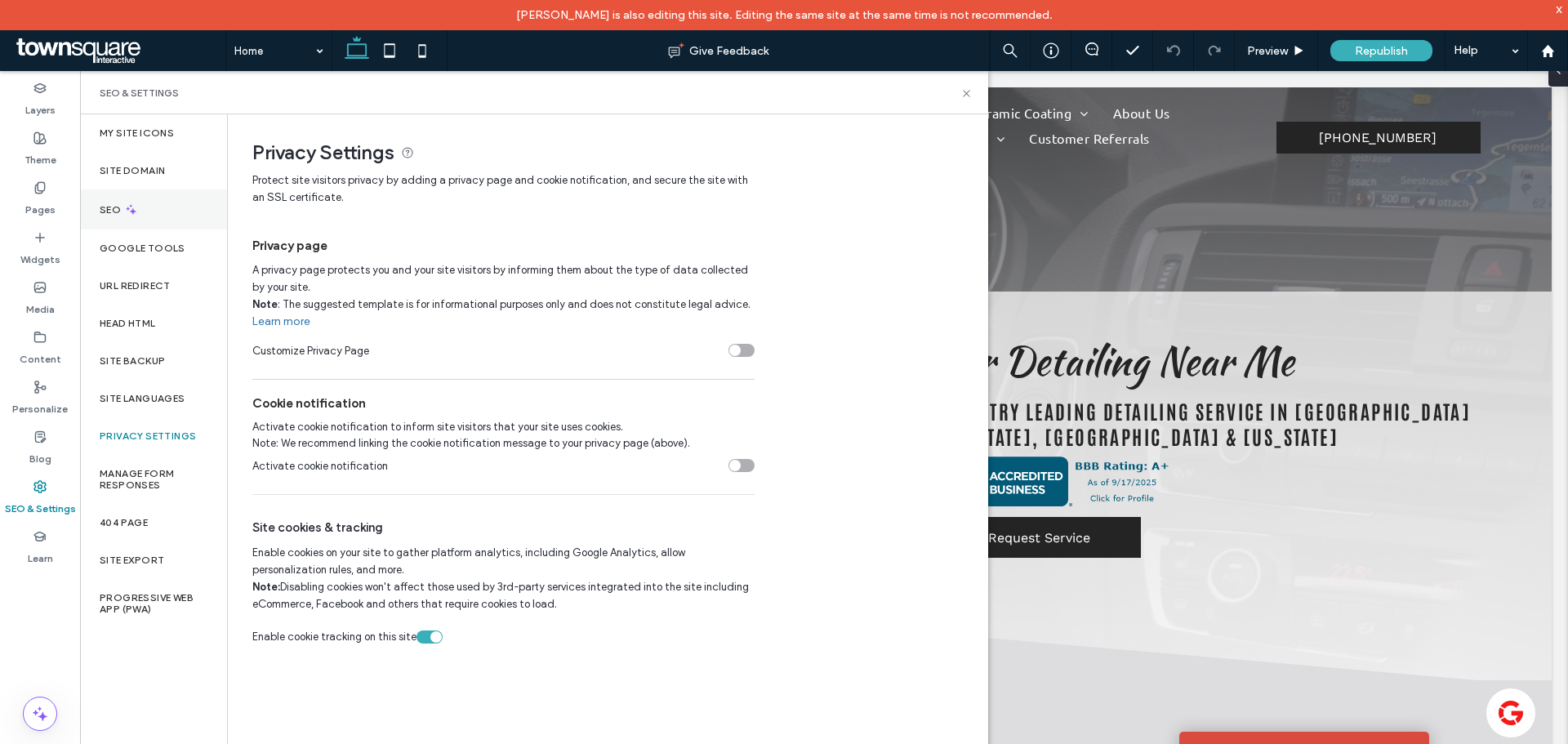
click at [148, 208] on div "SEO" at bounding box center [154, 210] width 147 height 40
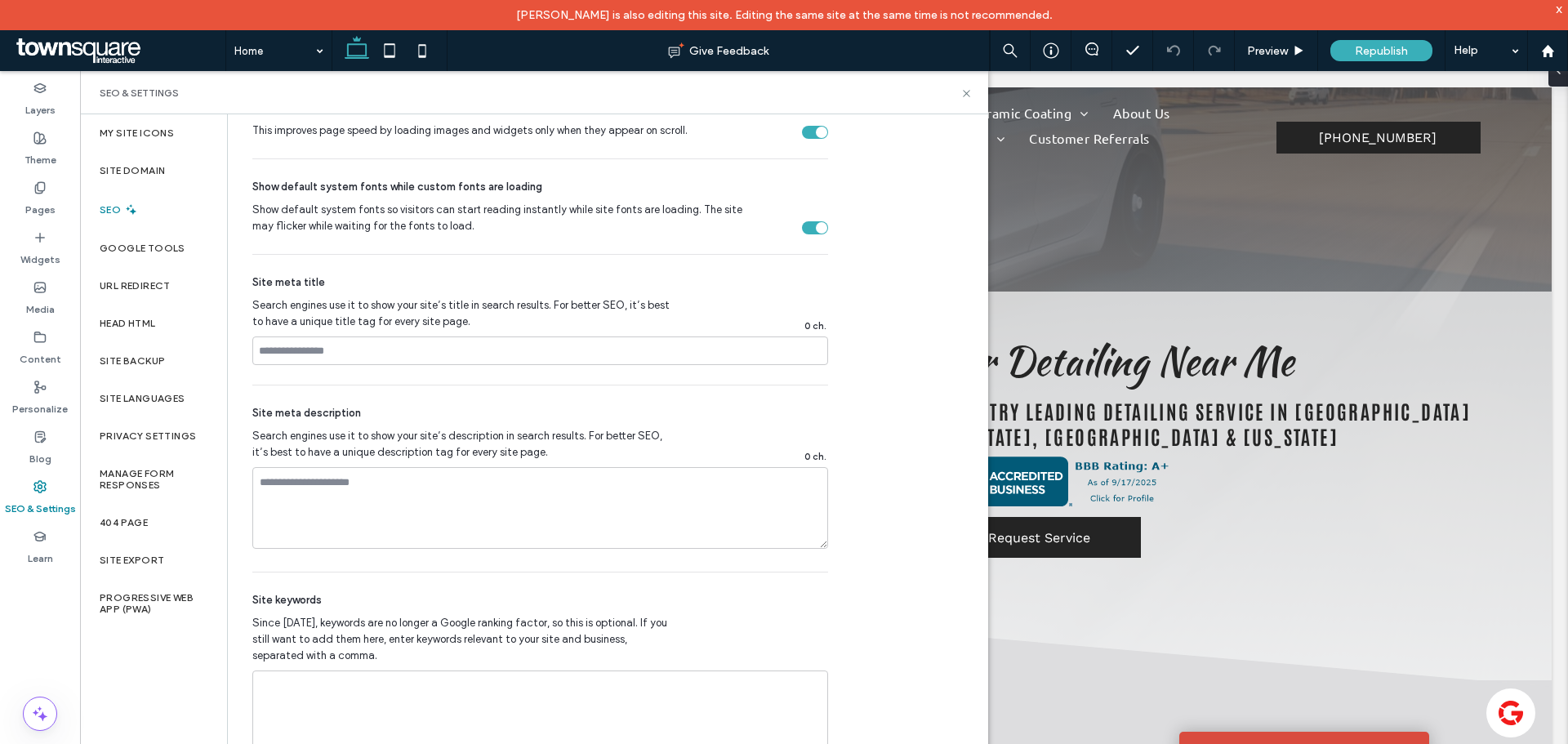
scroll to position [777, 0]
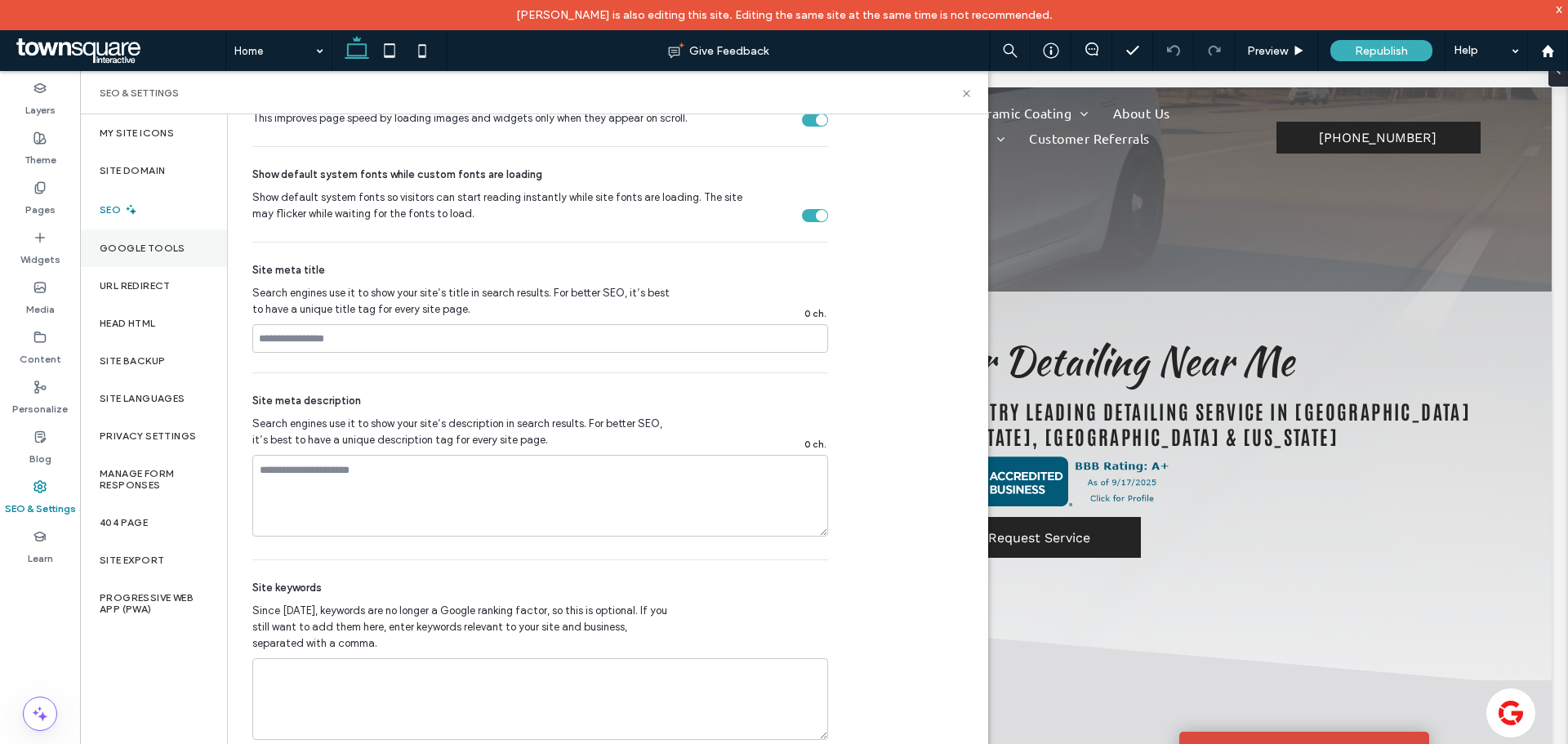
click at [142, 247] on label "Google Tools" at bounding box center [142, 248] width 85 height 11
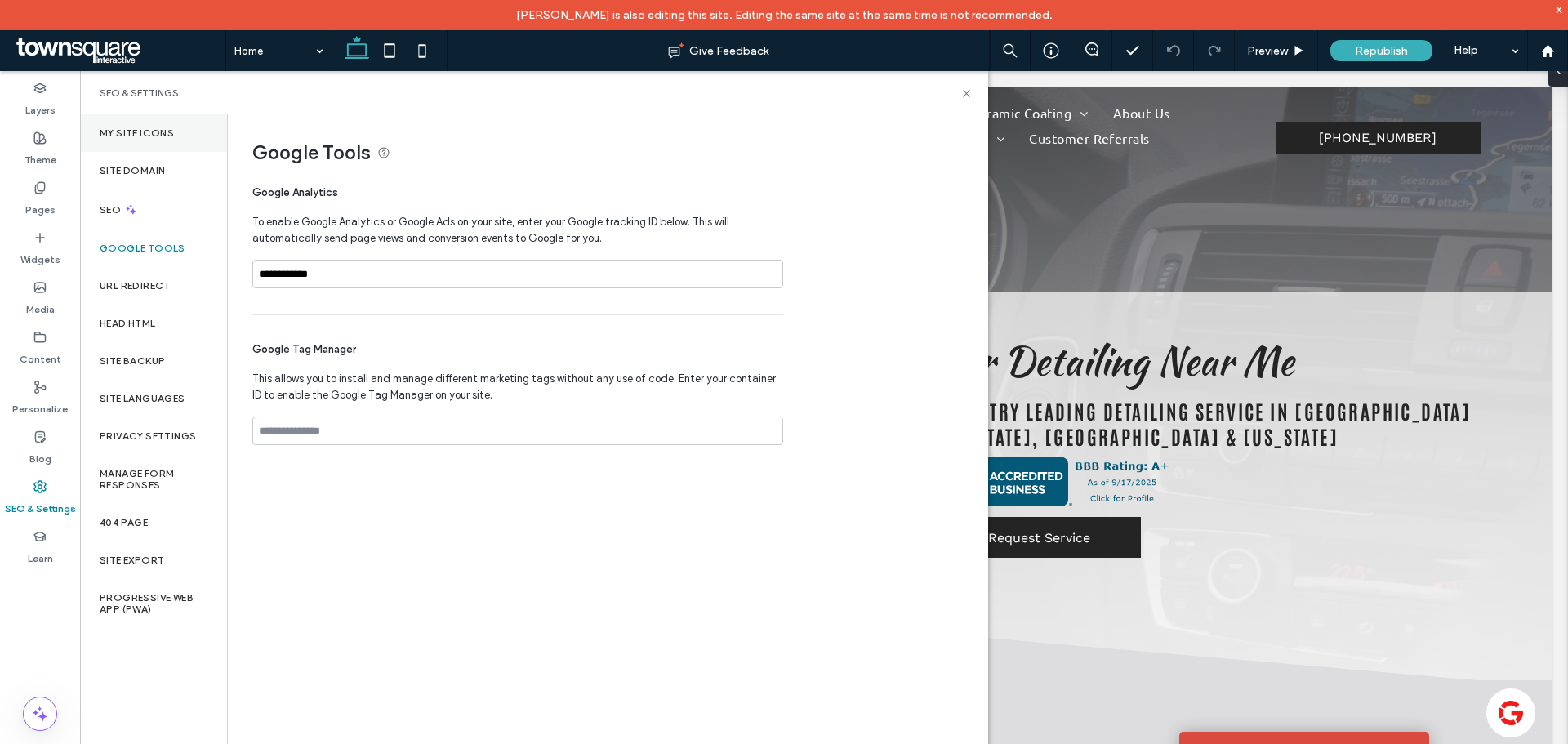
click at [143, 136] on label "My Site Icons" at bounding box center [136, 133] width 74 height 11
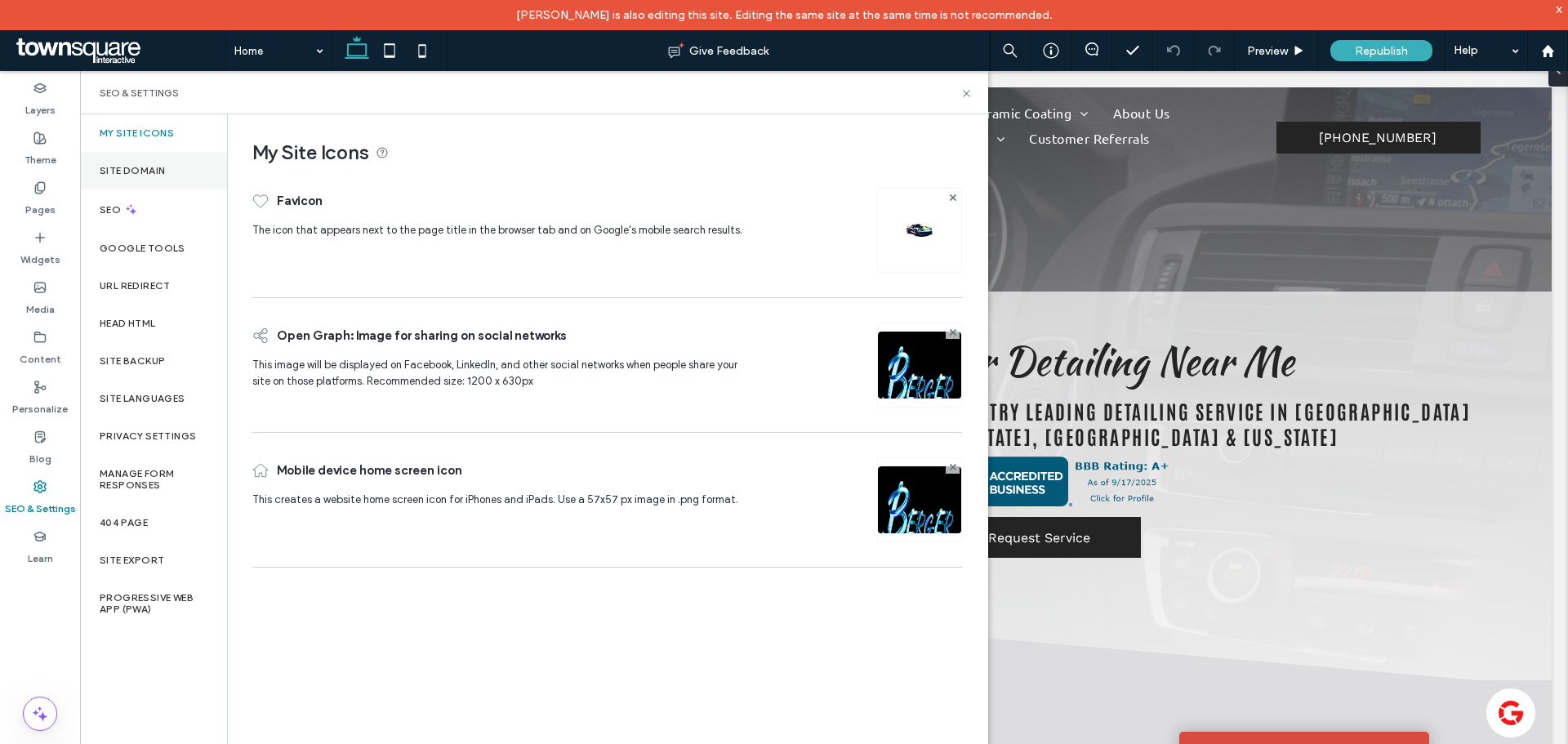
click at [154, 180] on div "Site Domain" at bounding box center [154, 171] width 147 height 38
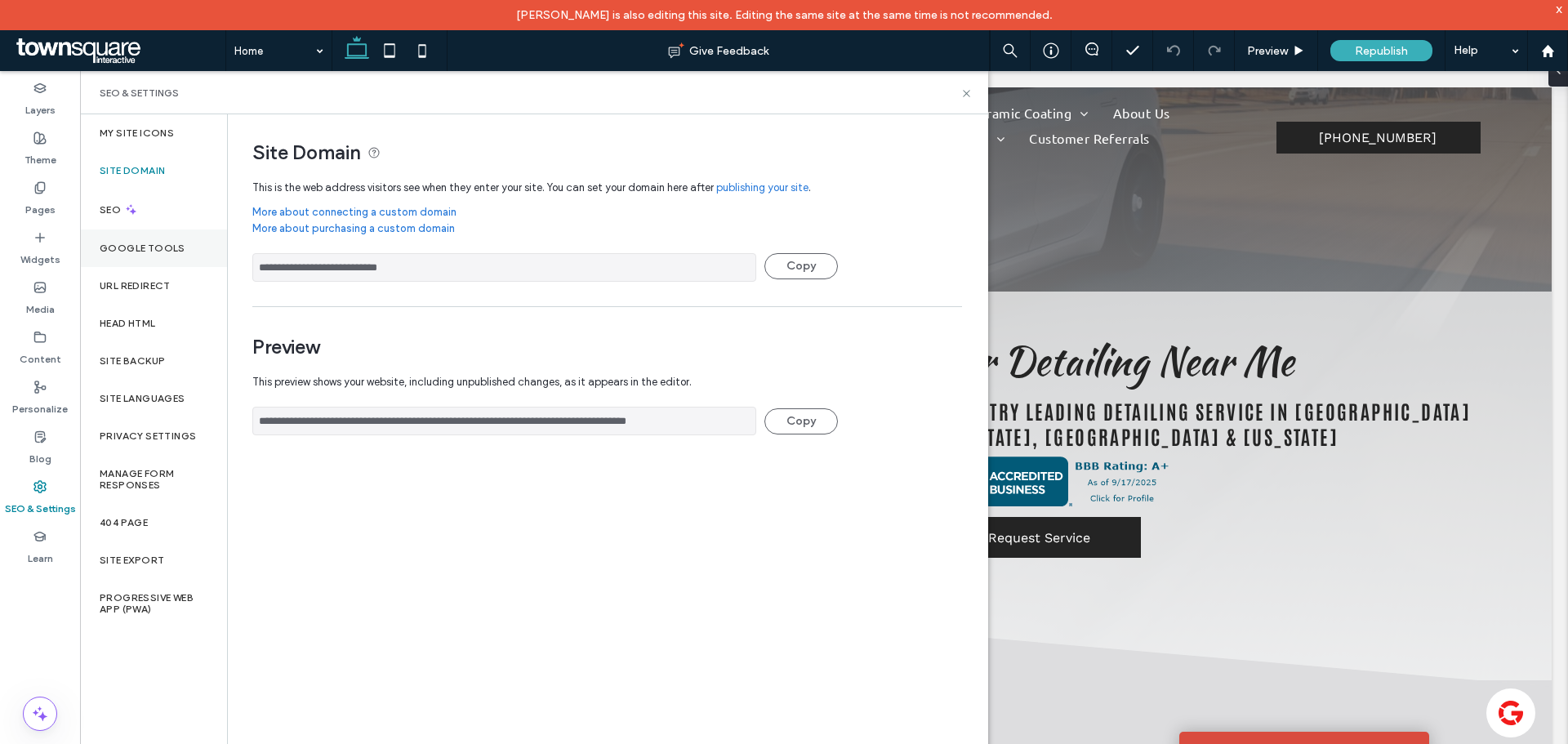
click at [205, 259] on div "Google Tools" at bounding box center [154, 249] width 147 height 38
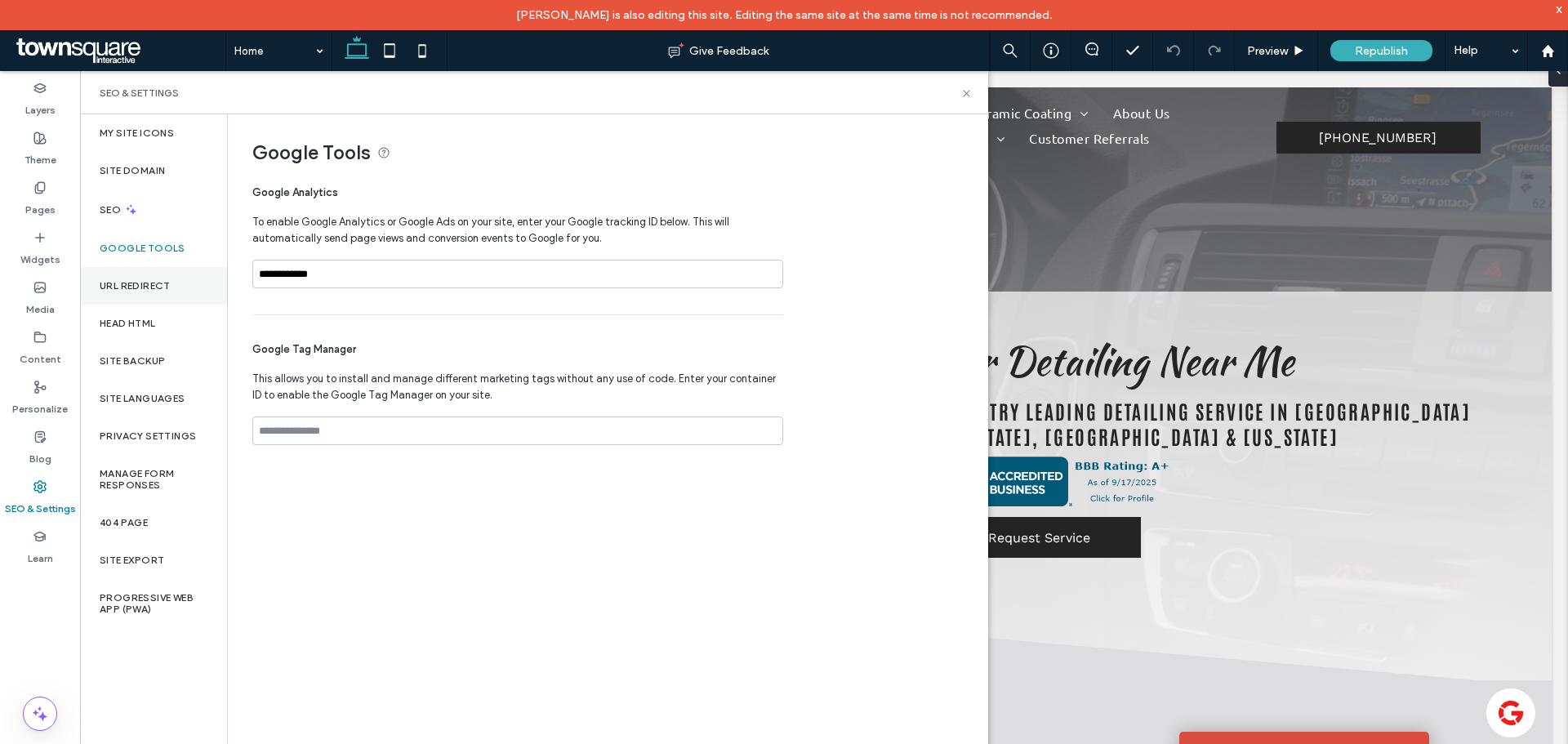
click at [158, 294] on div "URL Redirect" at bounding box center [154, 287] width 147 height 38
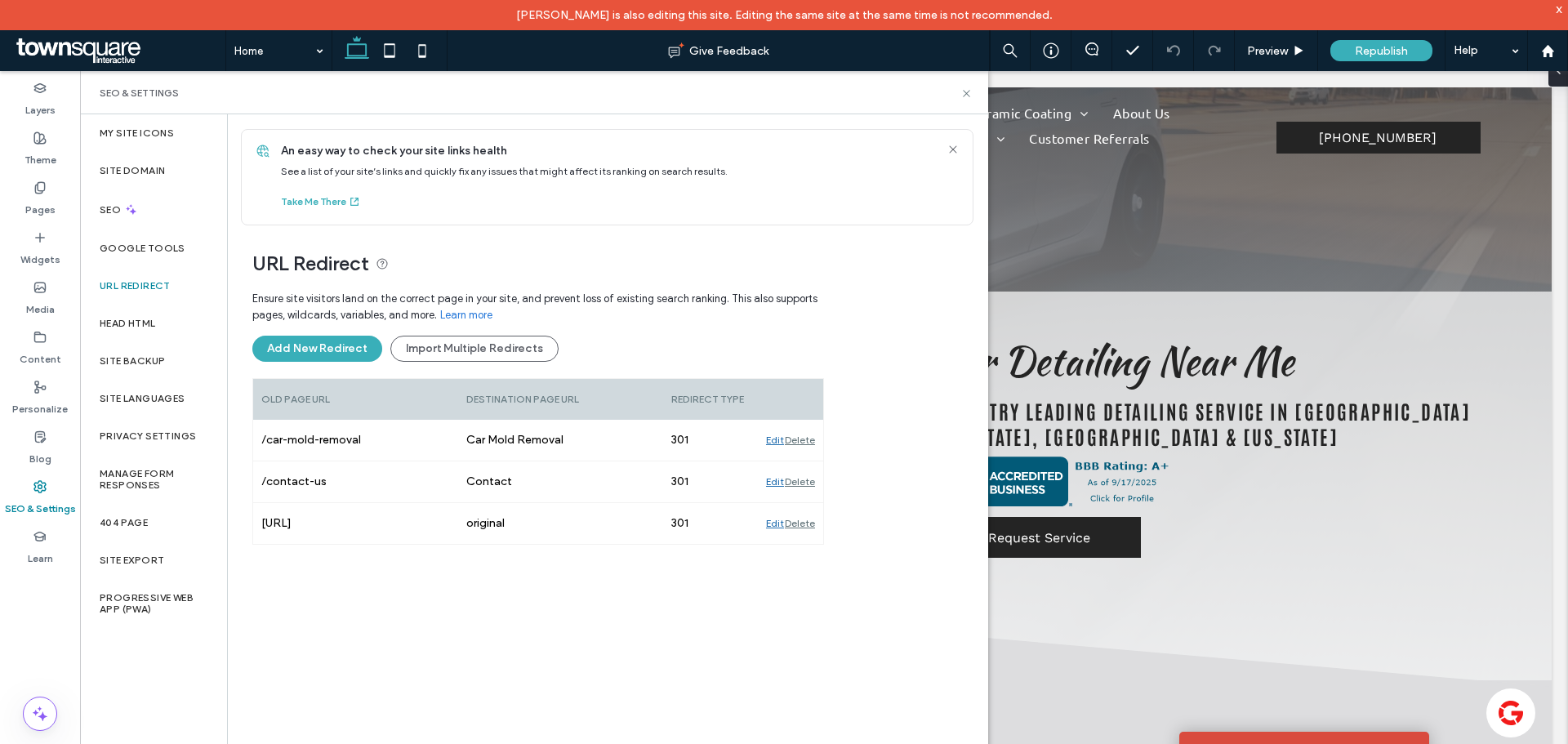
scroll to position [13, 0]
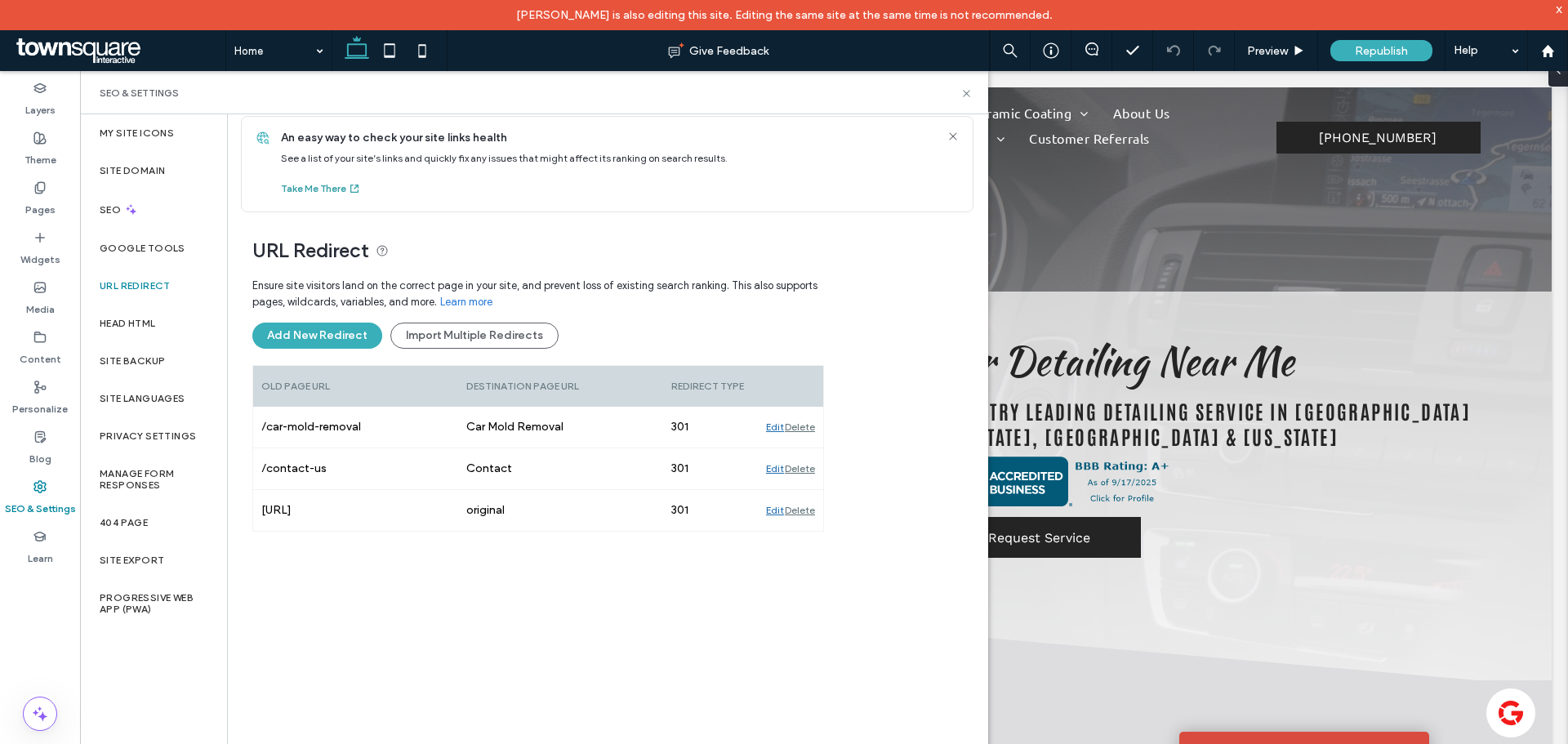
click at [316, 187] on button "Take Me There" at bounding box center [321, 188] width 80 height 20
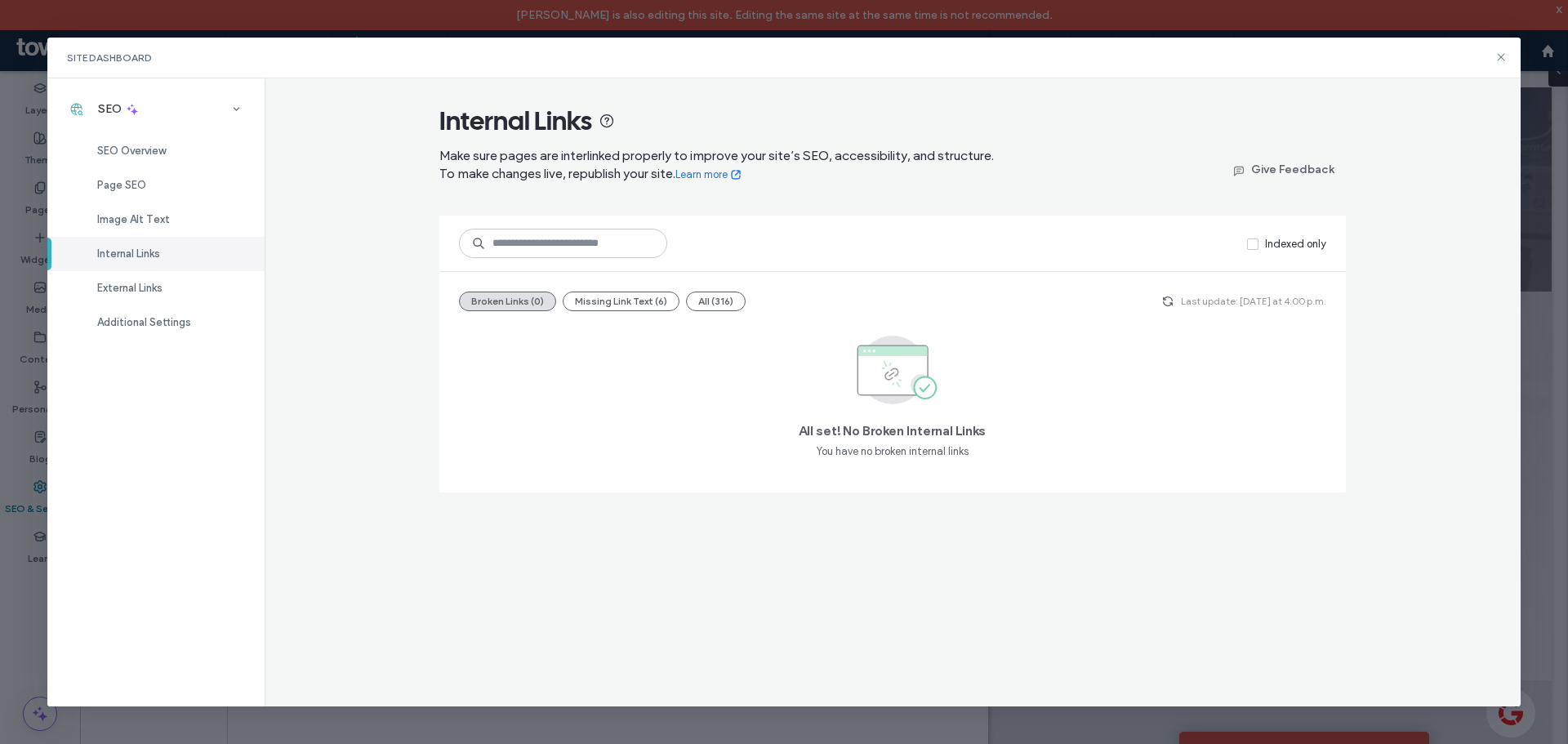
click at [311, 236] on div "Internal Links Make sure pages are interlinked properly to improve your site’s …" at bounding box center [893, 393] width 1257 height 629
click at [714, 301] on button "All (316)" at bounding box center [715, 301] width 60 height 20
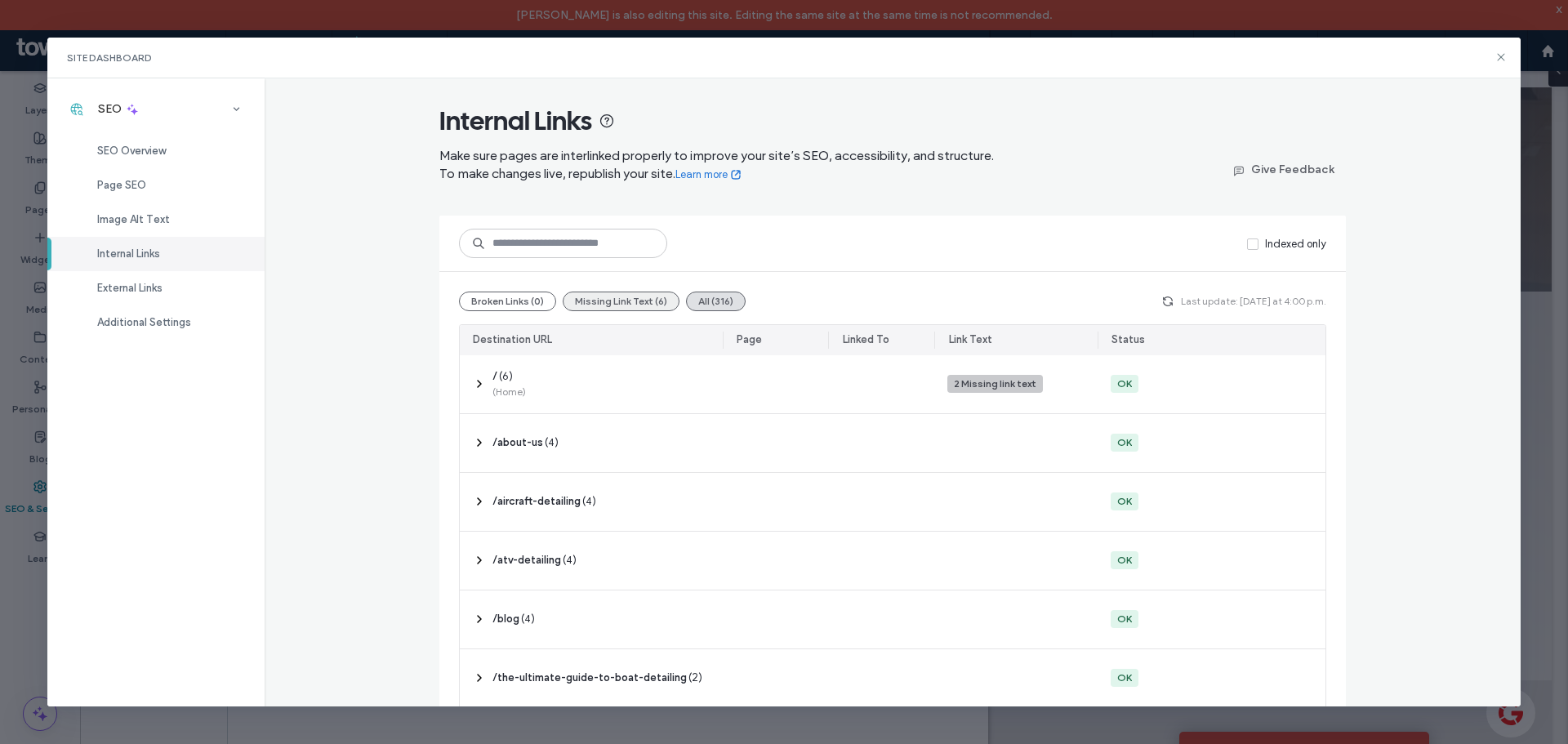
click at [606, 301] on button "Missing Link Text (6)" at bounding box center [620, 301] width 116 height 20
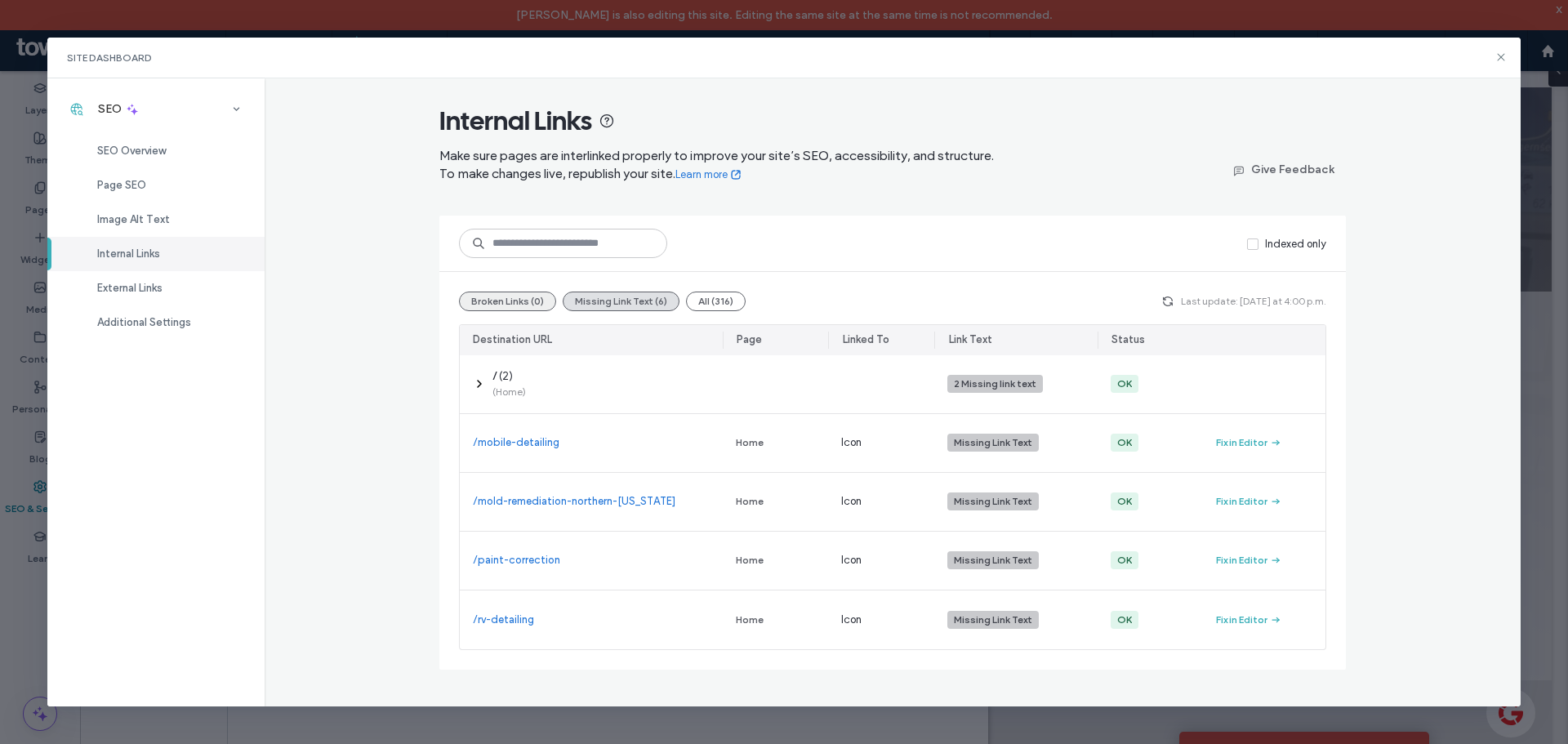
click at [501, 304] on button "Broken Links (0)" at bounding box center [507, 301] width 98 height 20
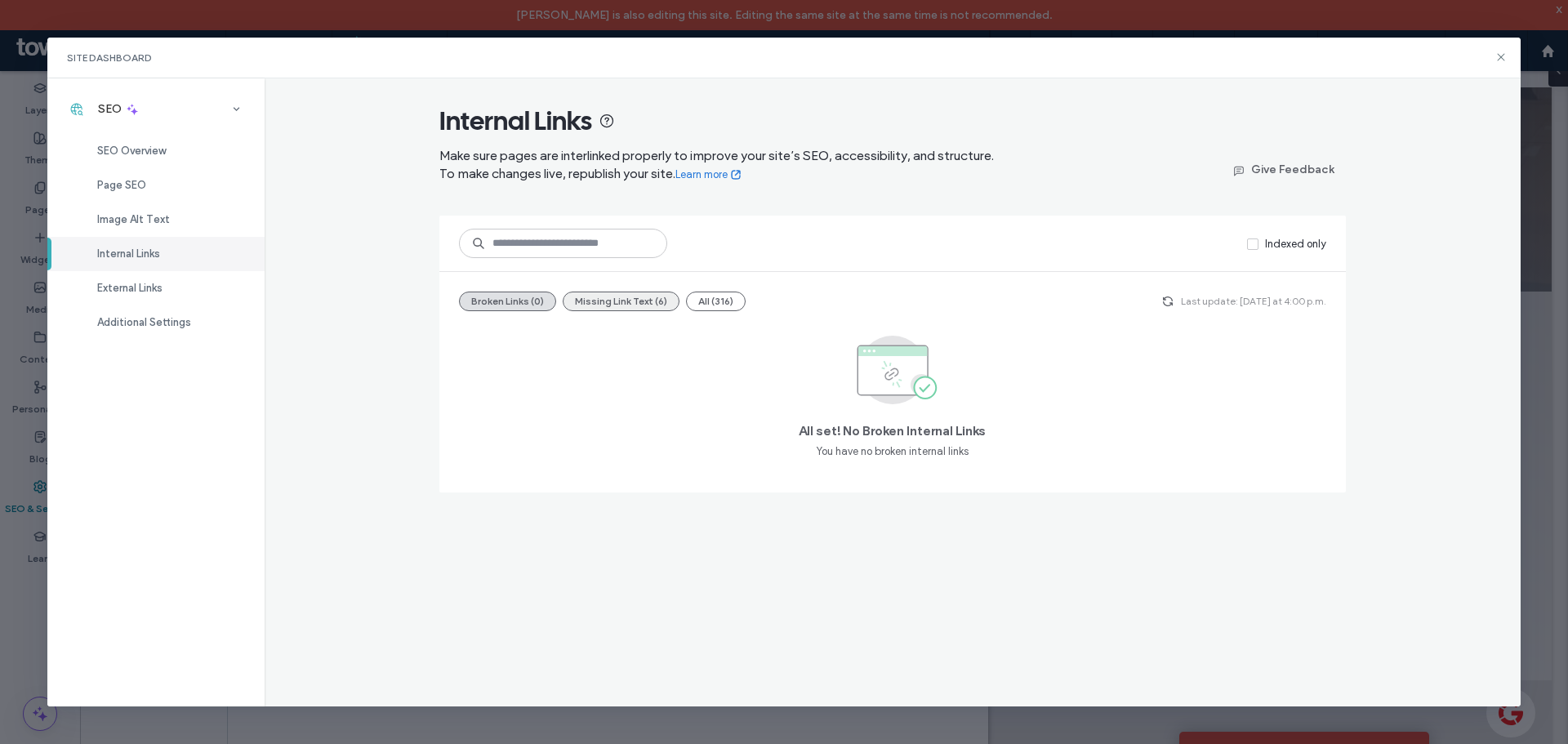
click at [644, 304] on button "Missing Link Text (6)" at bounding box center [620, 301] width 116 height 20
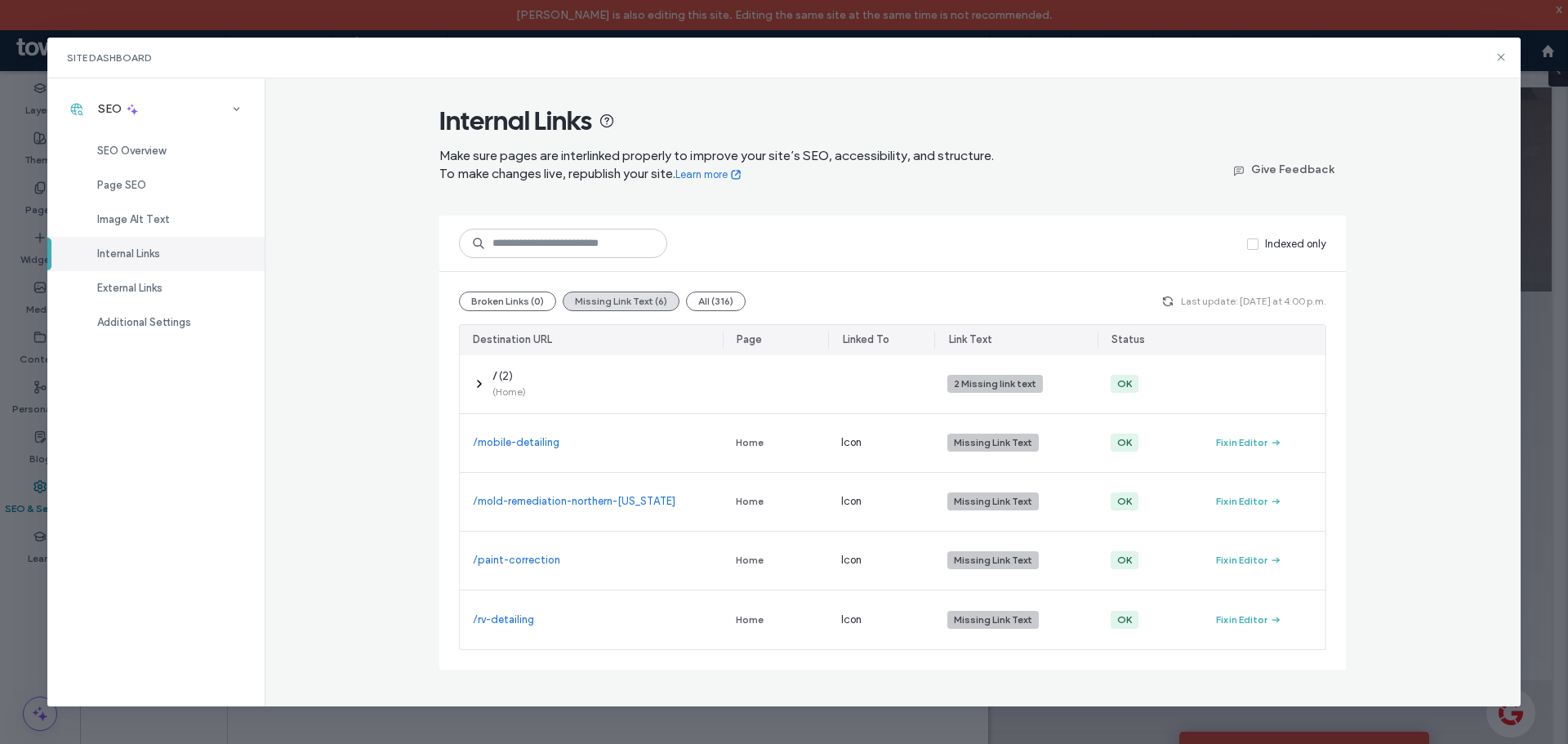
click at [385, 306] on div "Internal Links Make sure pages are interlinked properly to improve your site’s …" at bounding box center [893, 393] width 1257 height 629
click at [431, 312] on div "Internal Links Make sure pages are interlinked properly to improve your site’s …" at bounding box center [893, 393] width 1257 height 629
click at [521, 304] on button "Broken Links (0)" at bounding box center [507, 301] width 98 height 20
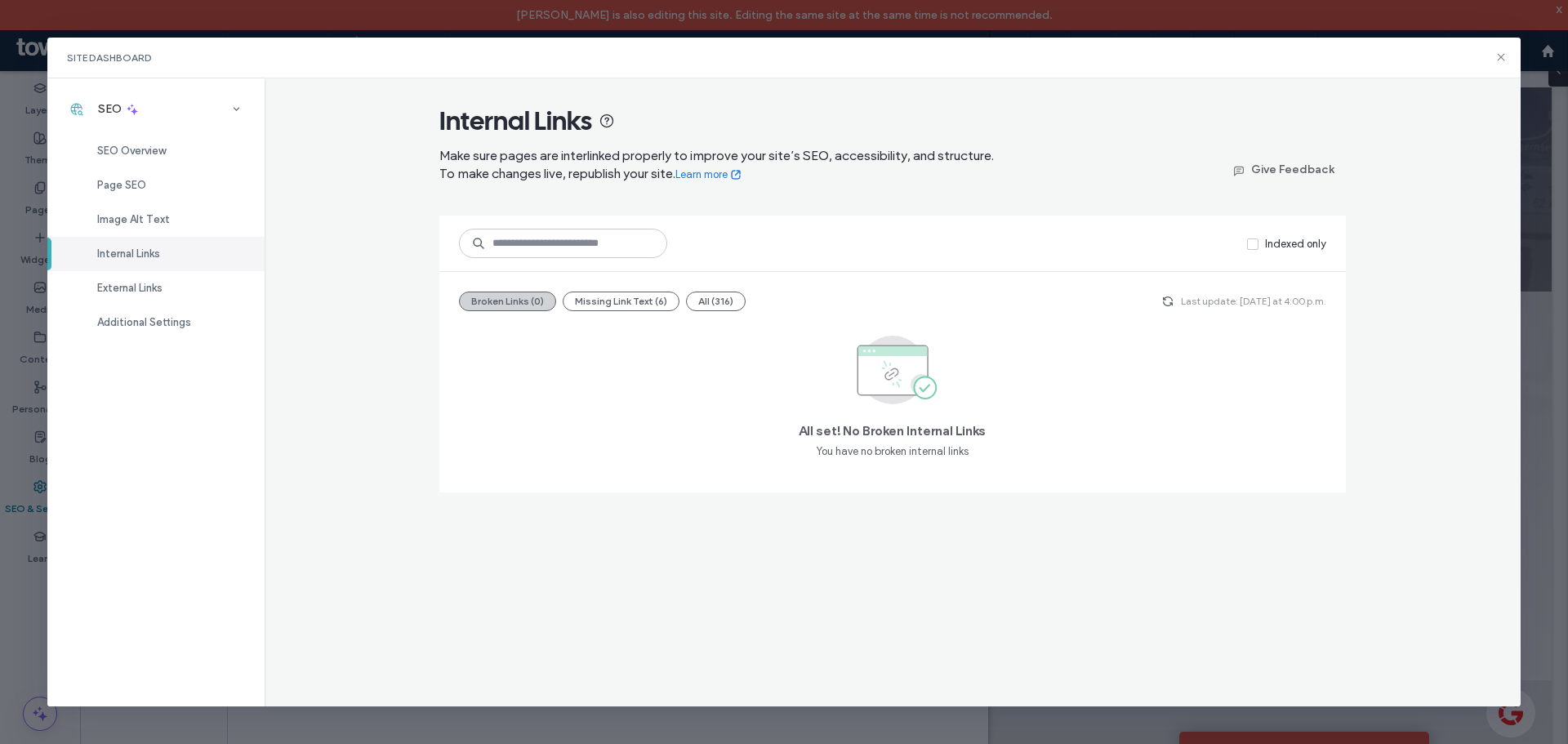
click at [501, 303] on button "Broken Links (0)" at bounding box center [507, 301] width 98 height 20
click at [582, 299] on button "Missing Link Text (6)" at bounding box center [620, 301] width 116 height 20
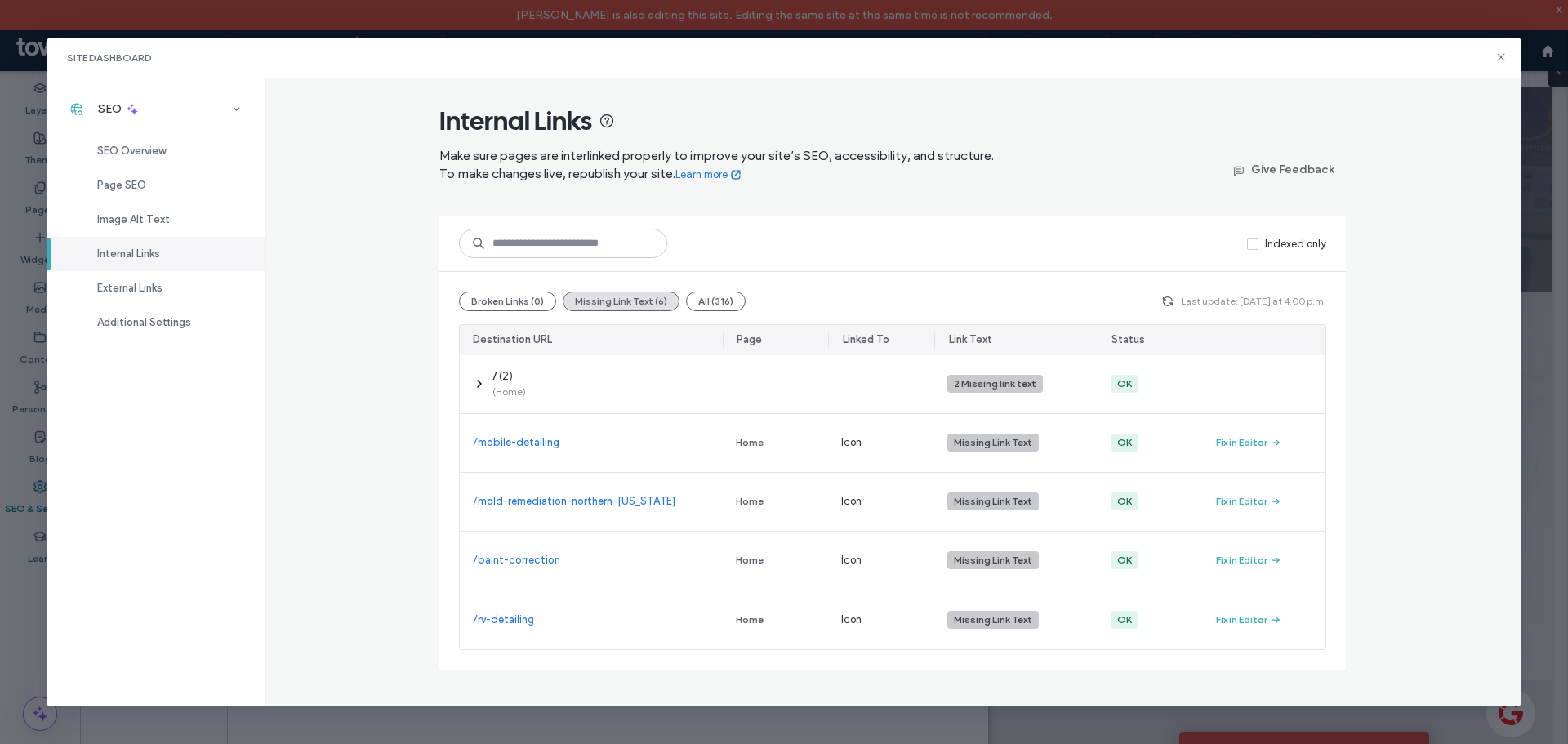
drag, startPoint x: 702, startPoint y: 303, endPoint x: 582, endPoint y: 408, distance: 159.5
click at [702, 303] on button "All (316)" at bounding box center [715, 301] width 60 height 20
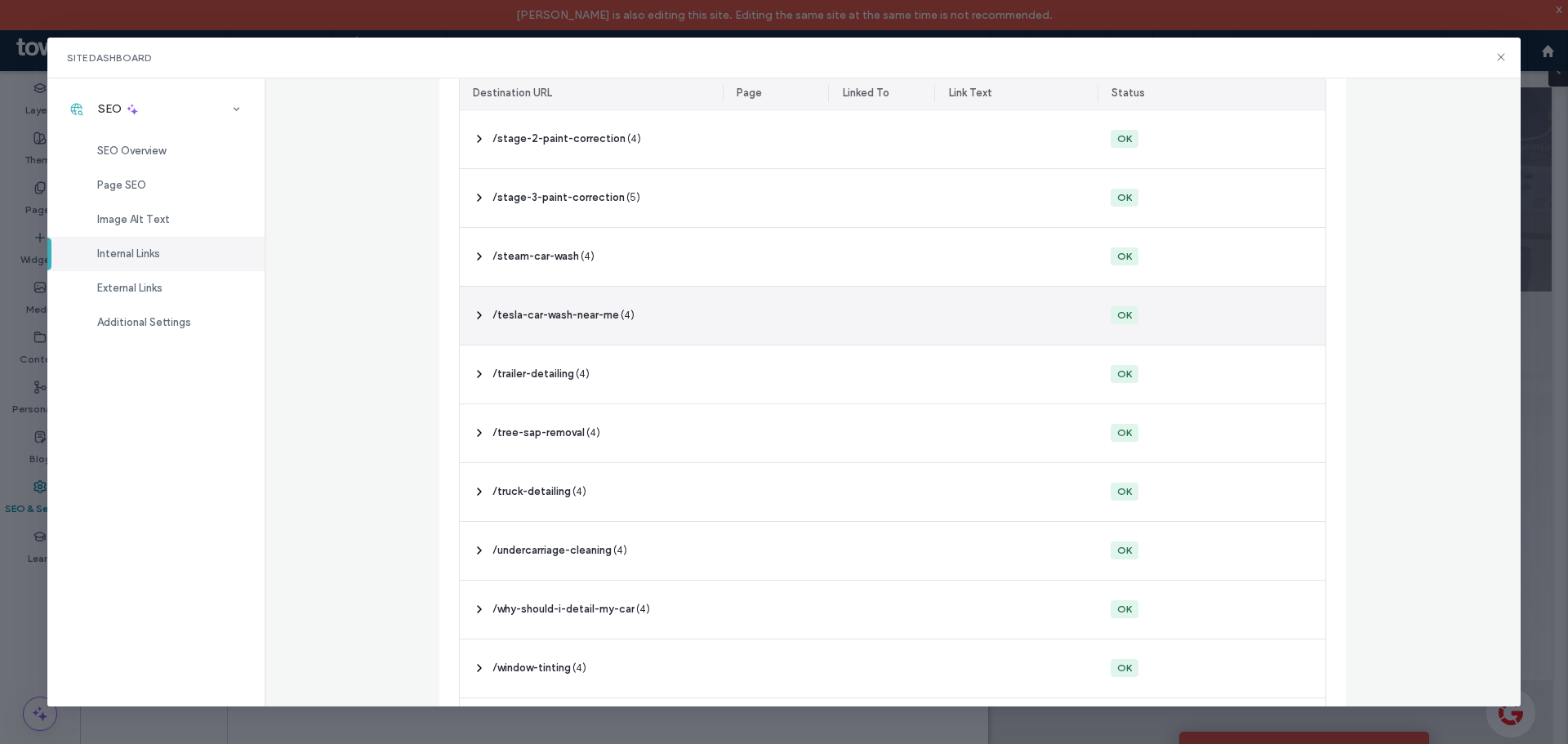
scroll to position [3257, 0]
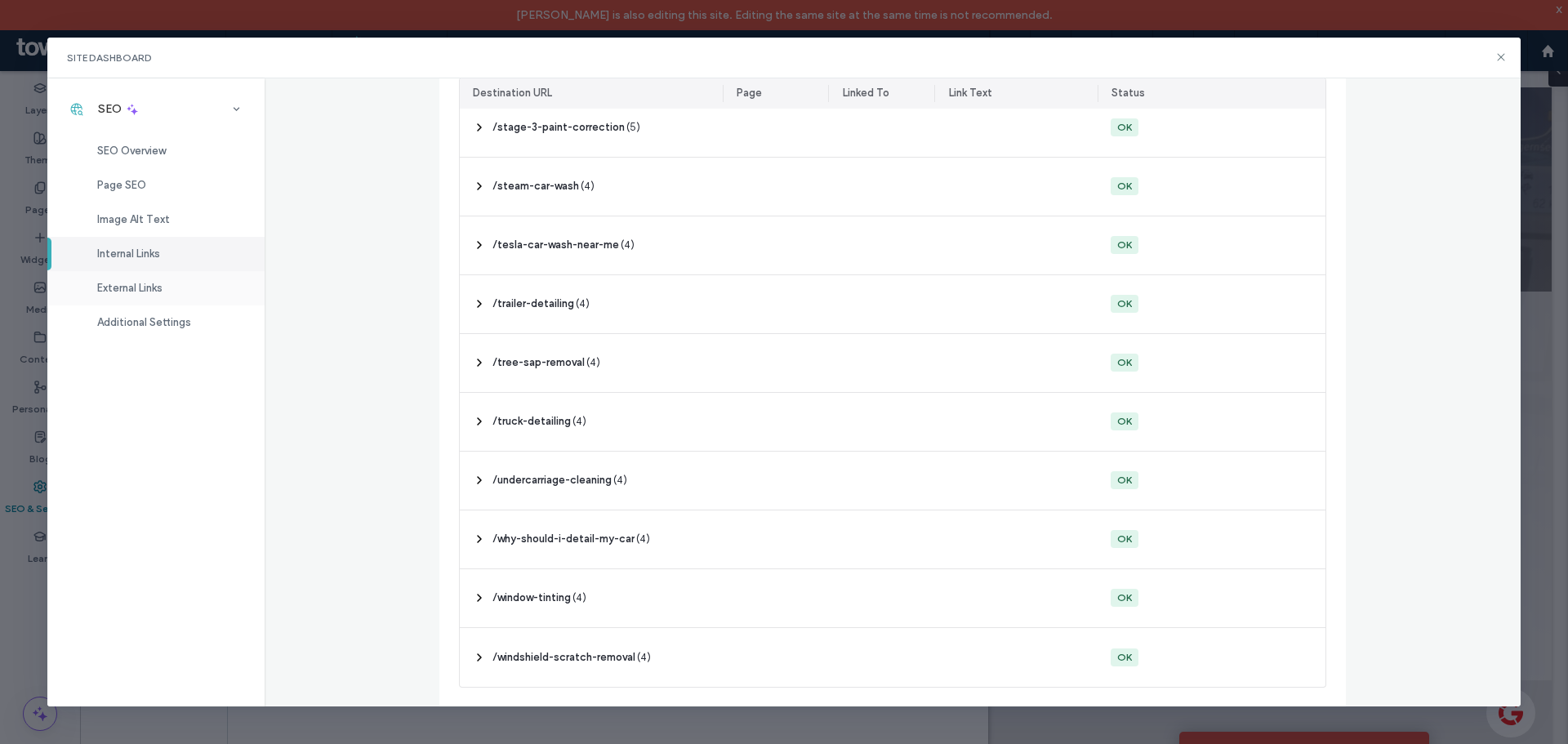
click at [151, 301] on div "External Links" at bounding box center [156, 288] width 217 height 35
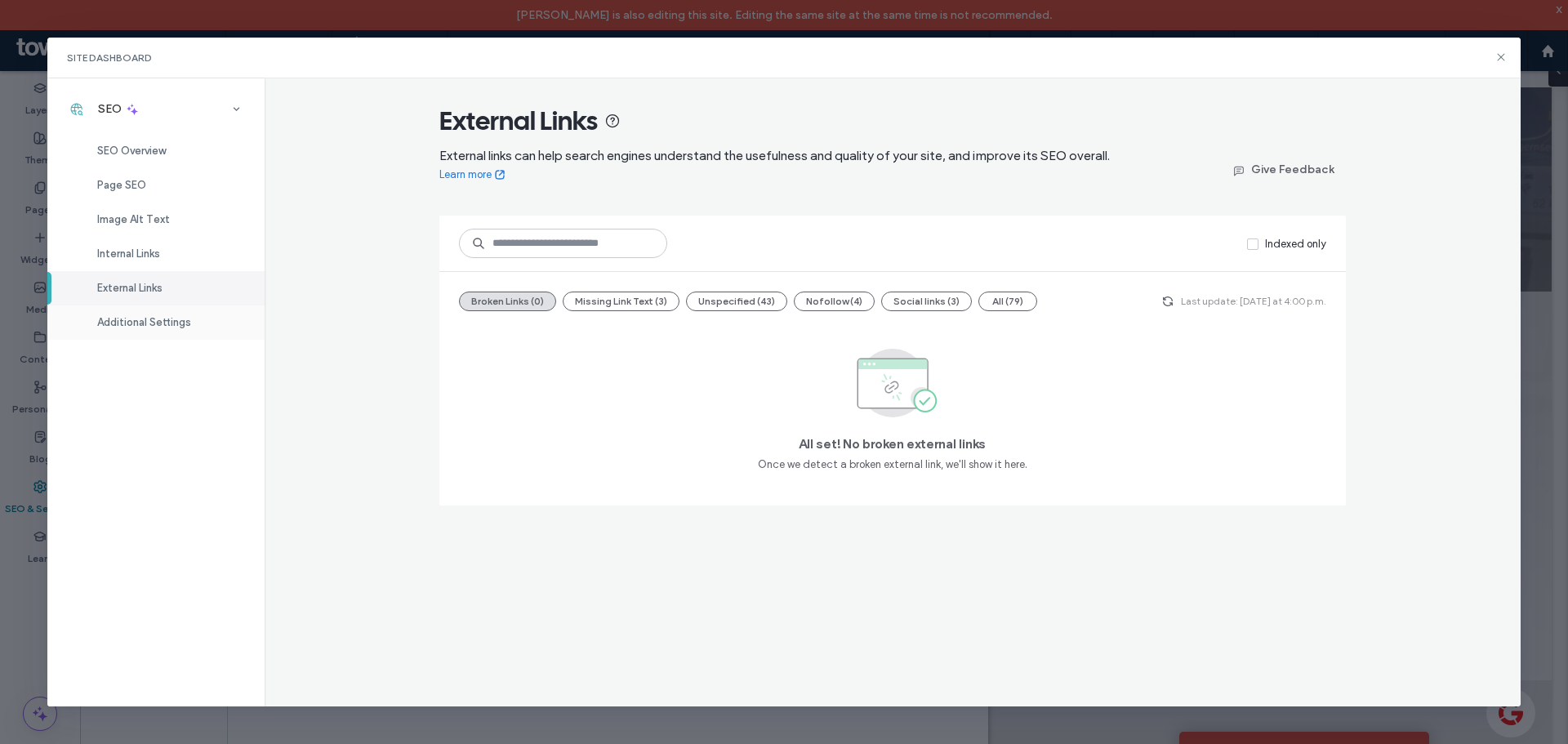
click at [177, 333] on div "Additional Settings" at bounding box center [156, 323] width 217 height 35
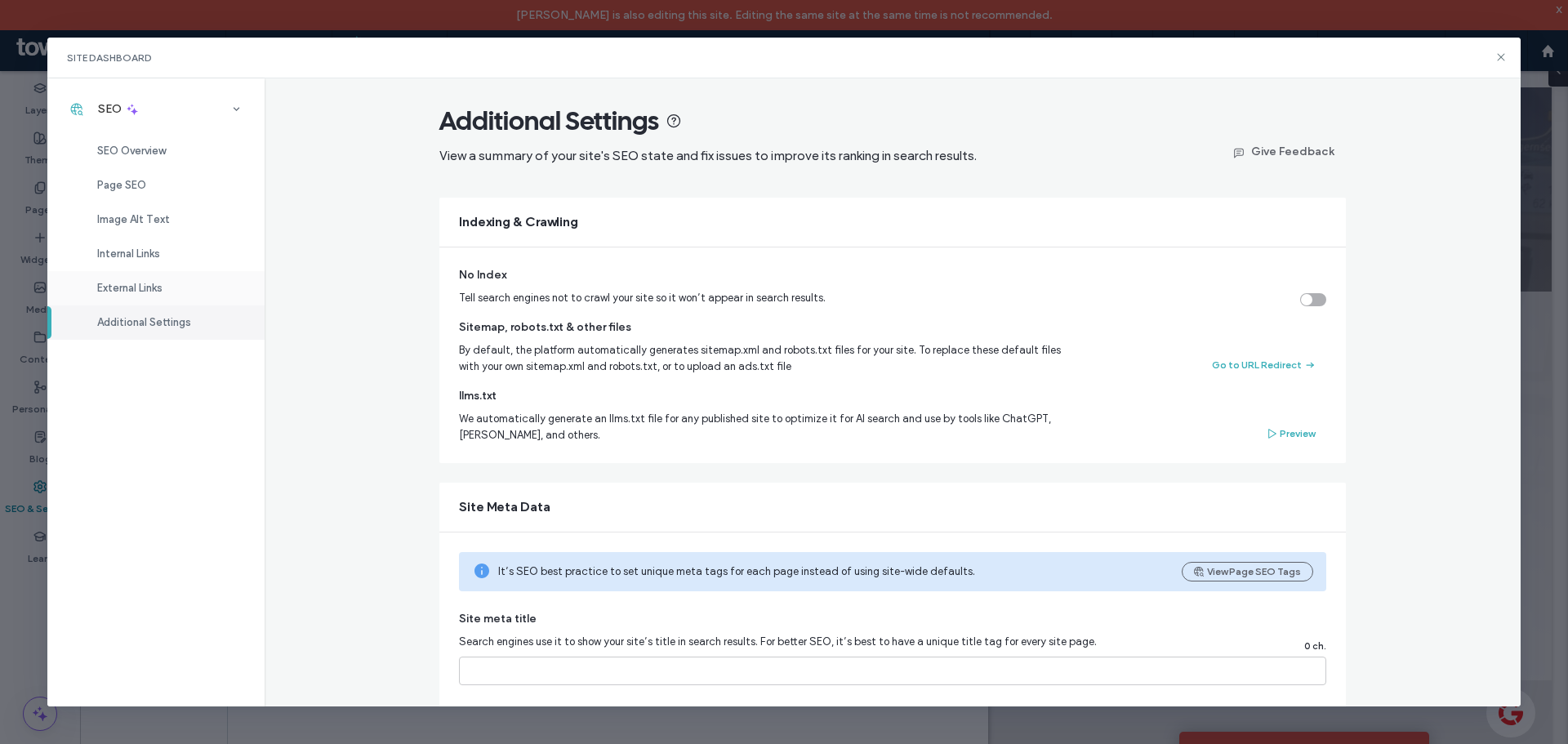
click at [143, 285] on span "External Links" at bounding box center [130, 288] width 66 height 12
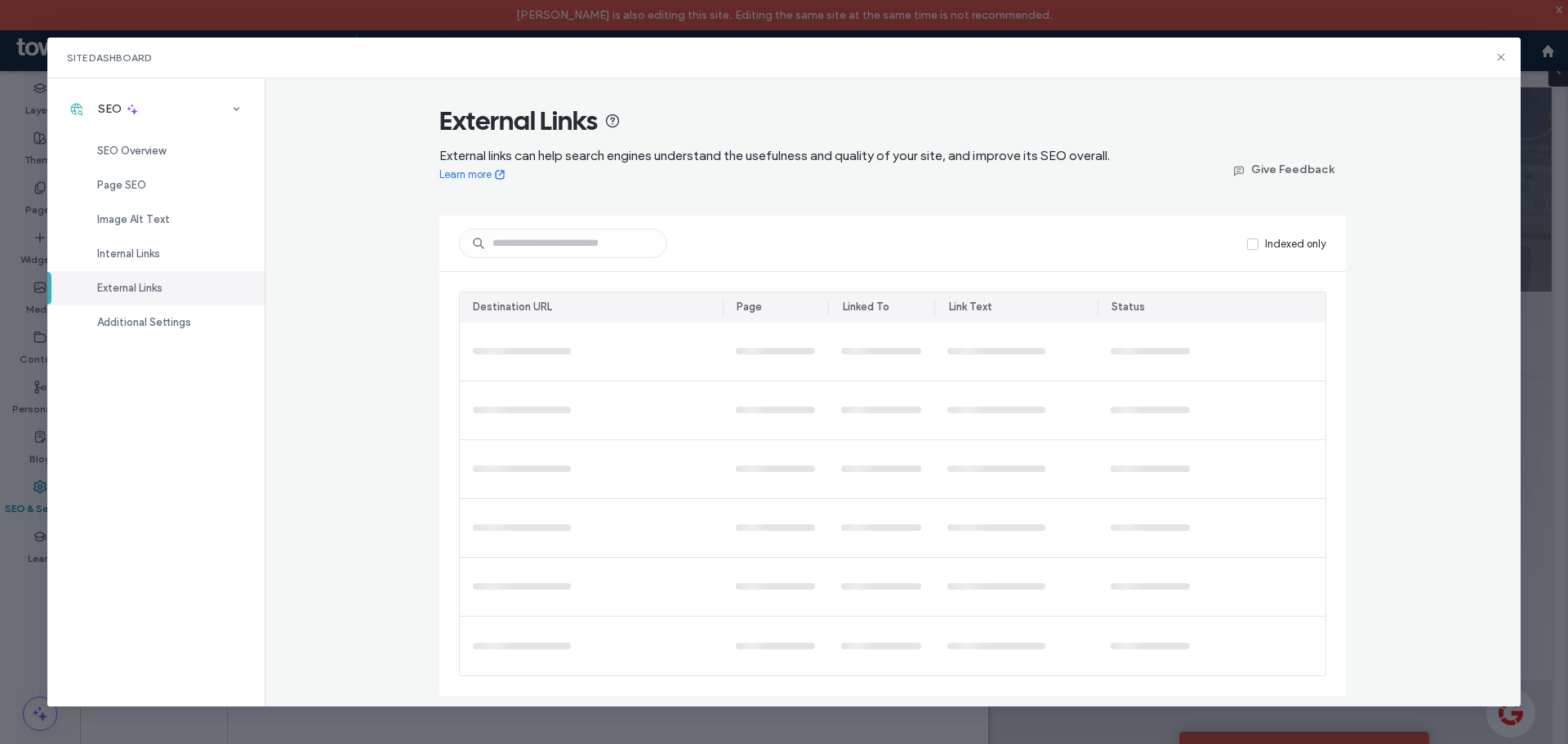
click at [361, 374] on div "External Links External links can help search engines understand the usefulness…" at bounding box center [893, 393] width 1257 height 629
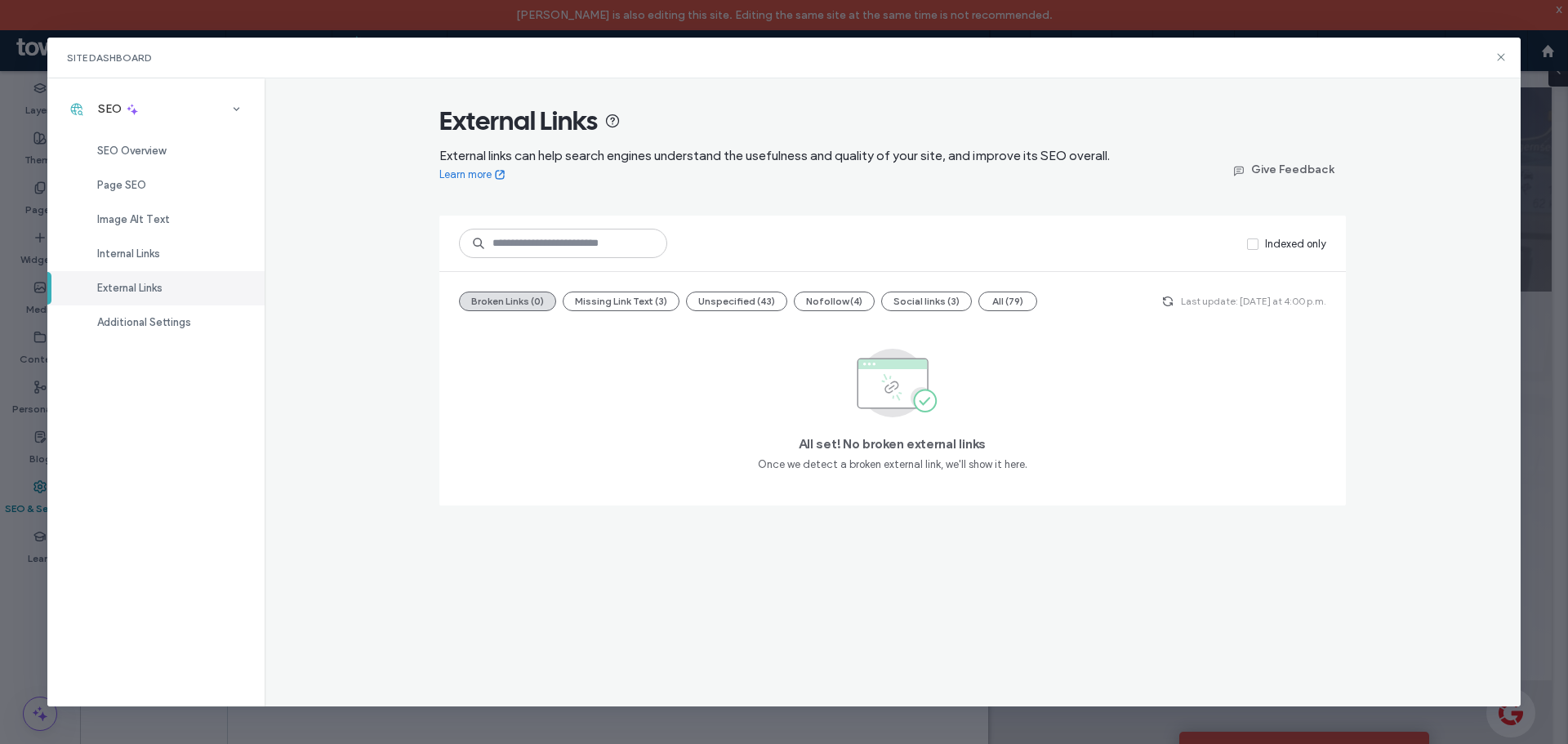
click at [327, 220] on div "External Links External links can help search engines understand the usefulness…" at bounding box center [893, 393] width 1257 height 629
click at [148, 154] on span "SEO Overview" at bounding box center [132, 151] width 69 height 12
